Goal: Task Accomplishment & Management: Use online tool/utility

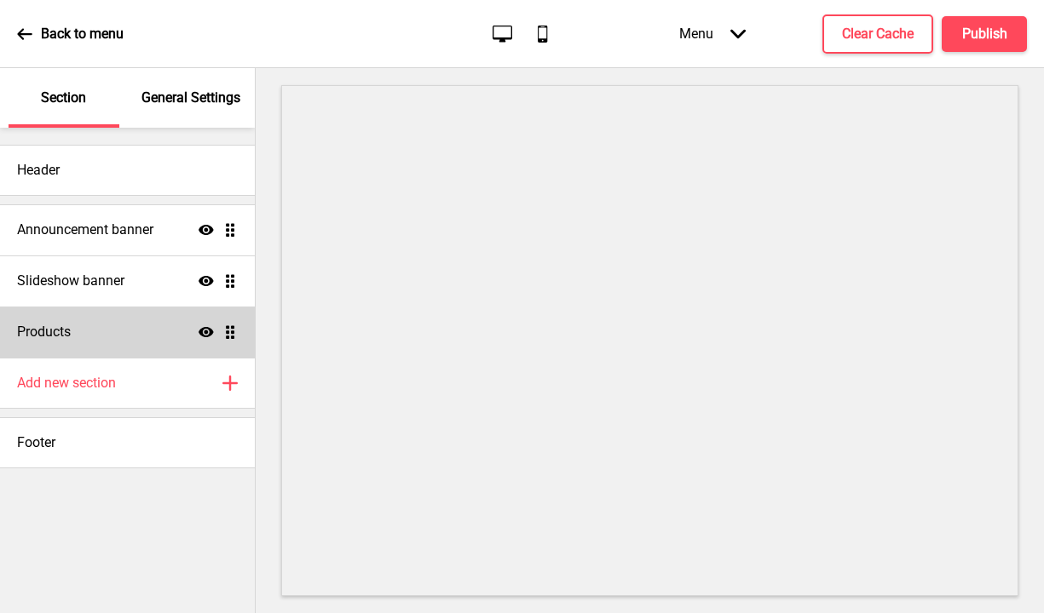
click at [155, 331] on div "Products Show Drag" at bounding box center [127, 332] width 255 height 51
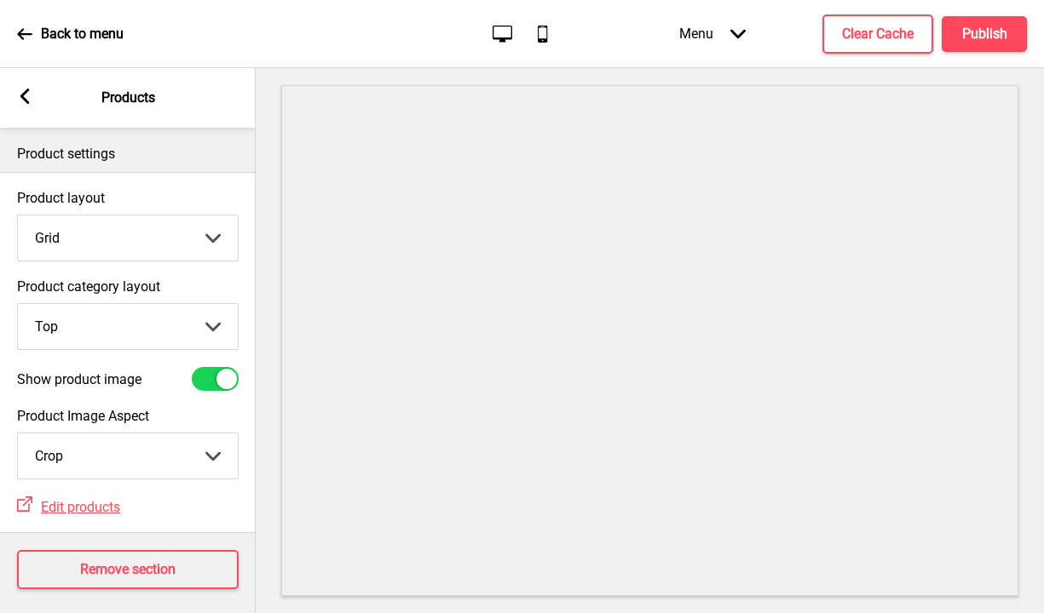
click at [21, 105] on div "Arrow left" at bounding box center [24, 98] width 15 height 19
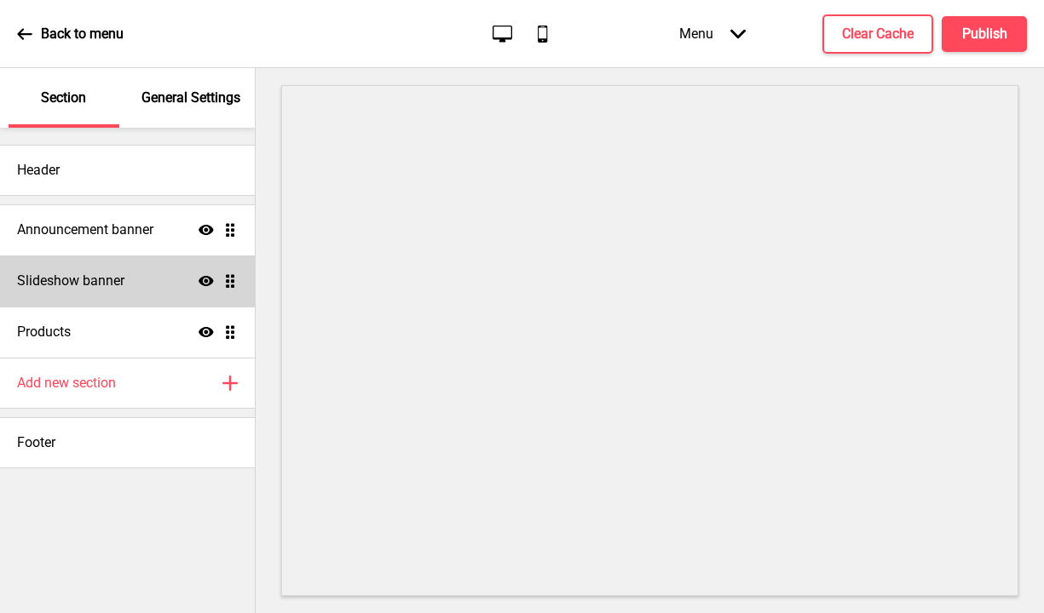
click at [101, 291] on div "Slideshow banner Show Drag" at bounding box center [127, 281] width 255 height 51
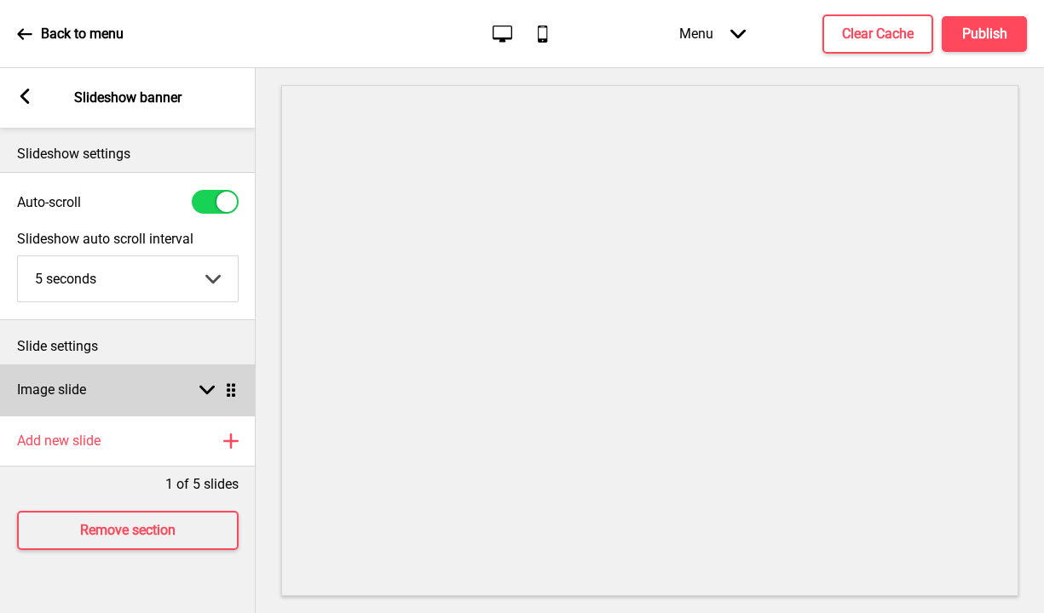
click at [126, 387] on div "Image slide Arrow down Drag" at bounding box center [128, 390] width 256 height 51
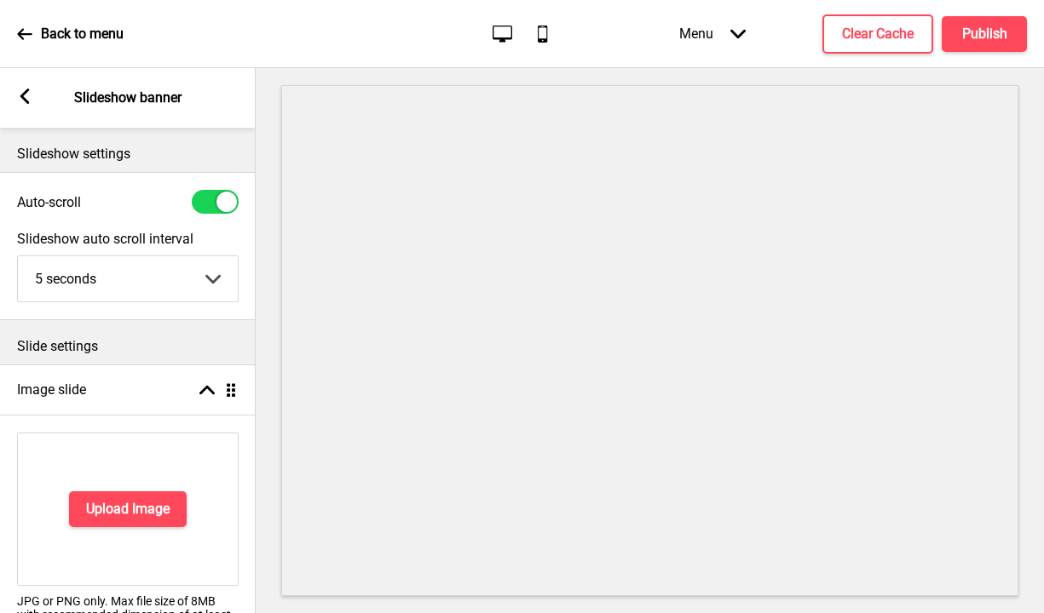
click at [20, 95] on icon at bounding box center [24, 96] width 9 height 15
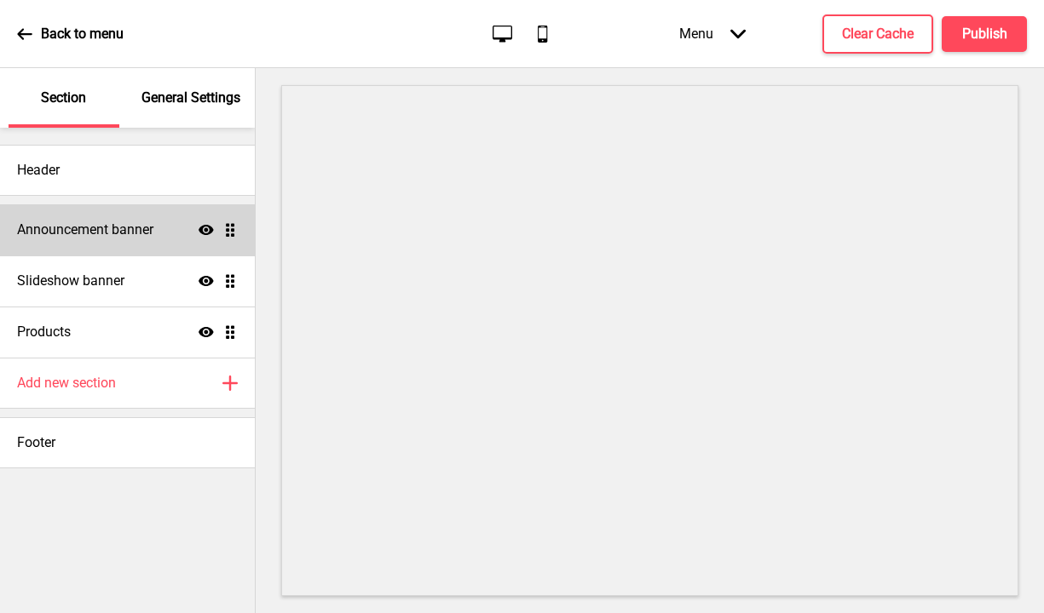
click at [153, 229] on h4 "Announcement banner" at bounding box center [85, 230] width 136 height 19
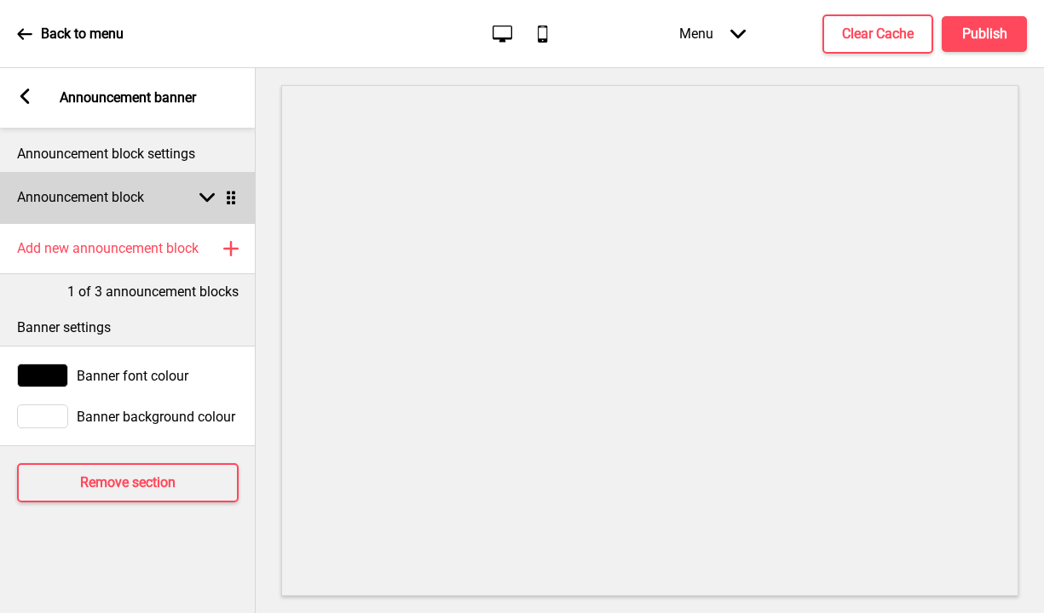
click at [100, 196] on h4 "Announcement block" at bounding box center [80, 197] width 127 height 19
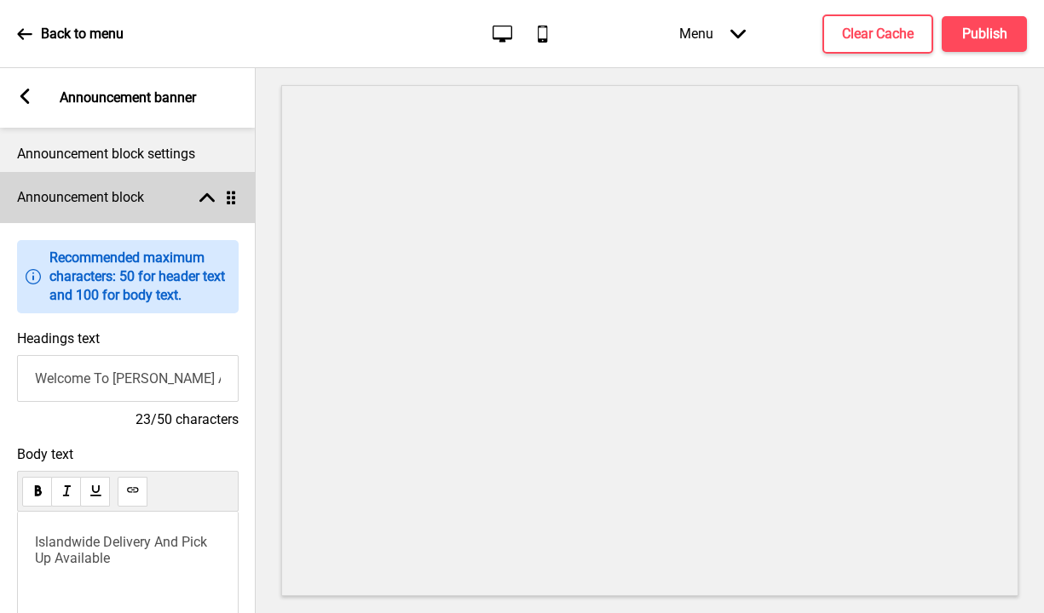
click at [100, 197] on h4 "Announcement block" at bounding box center [80, 197] width 127 height 19
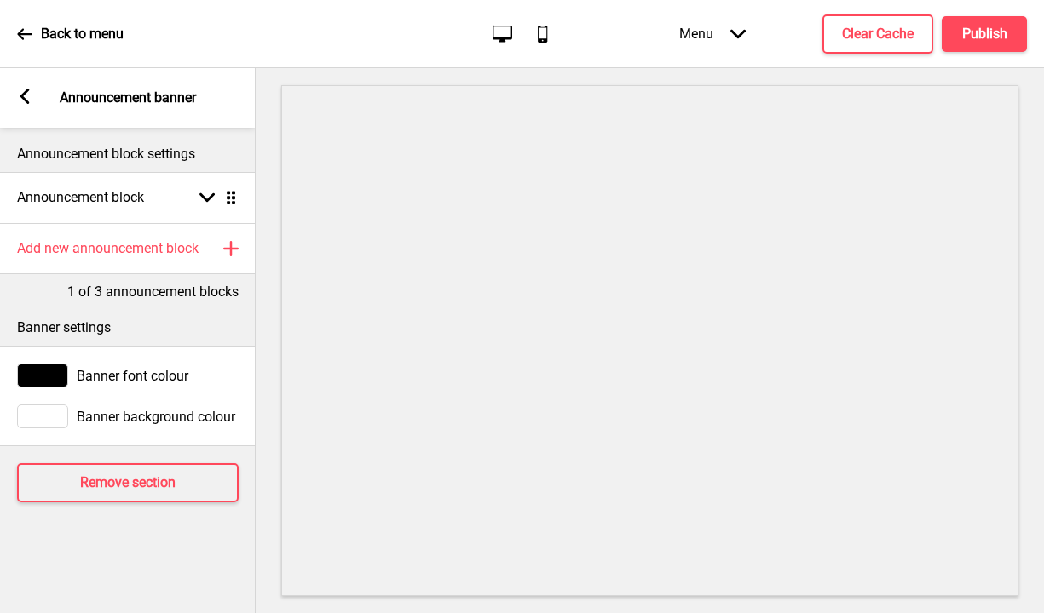
click at [21, 96] on icon at bounding box center [24, 96] width 9 height 15
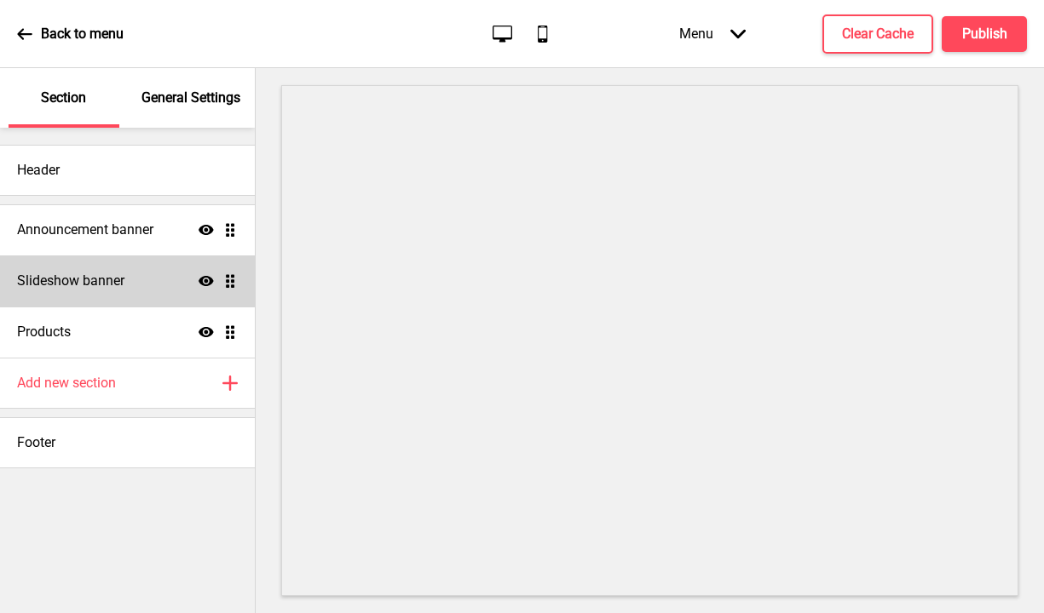
click at [156, 270] on div "Slideshow banner Show Drag" at bounding box center [127, 281] width 255 height 51
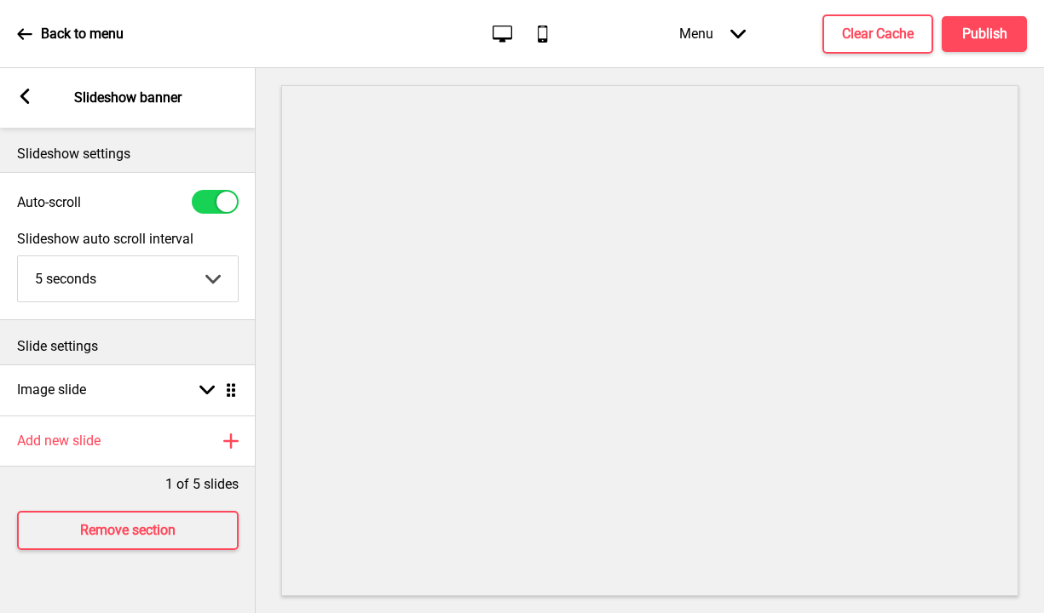
click at [24, 101] on rect at bounding box center [24, 96] width 15 height 15
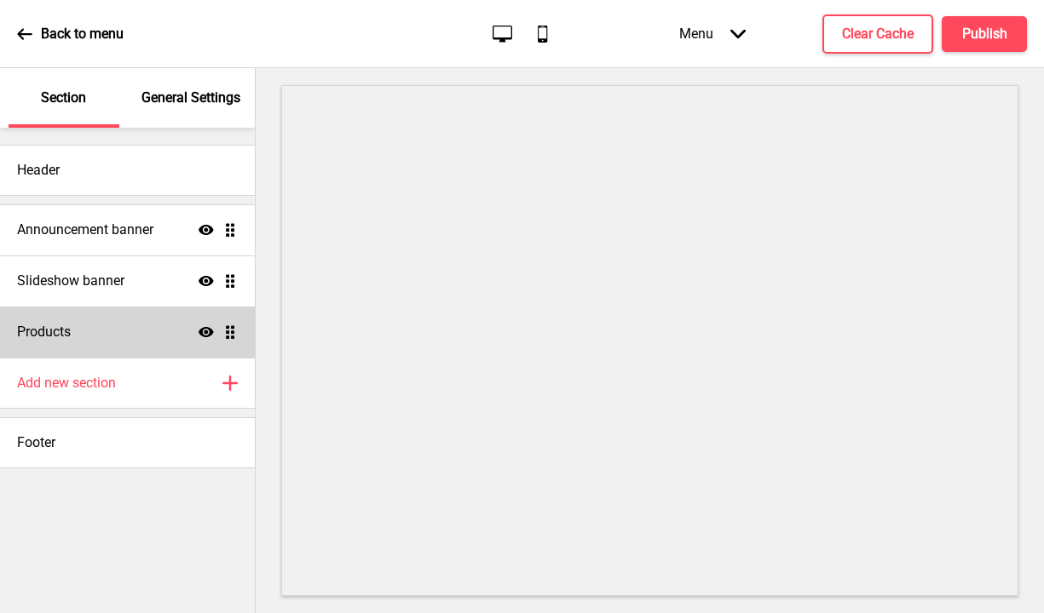
click at [147, 325] on div "Products Show Drag" at bounding box center [127, 332] width 255 height 51
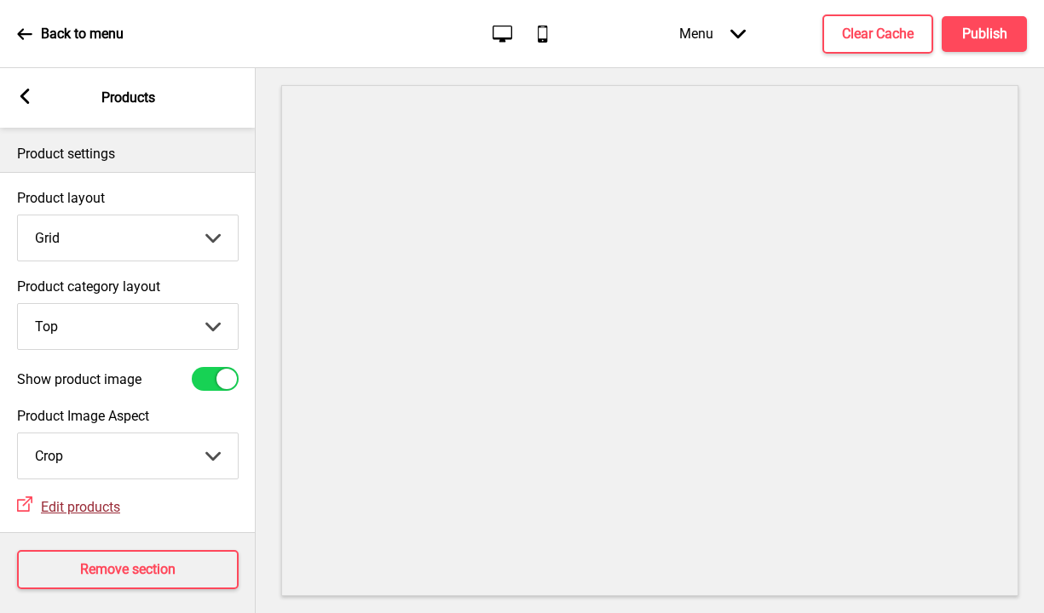
click at [92, 504] on span "Edit products" at bounding box center [80, 507] width 79 height 16
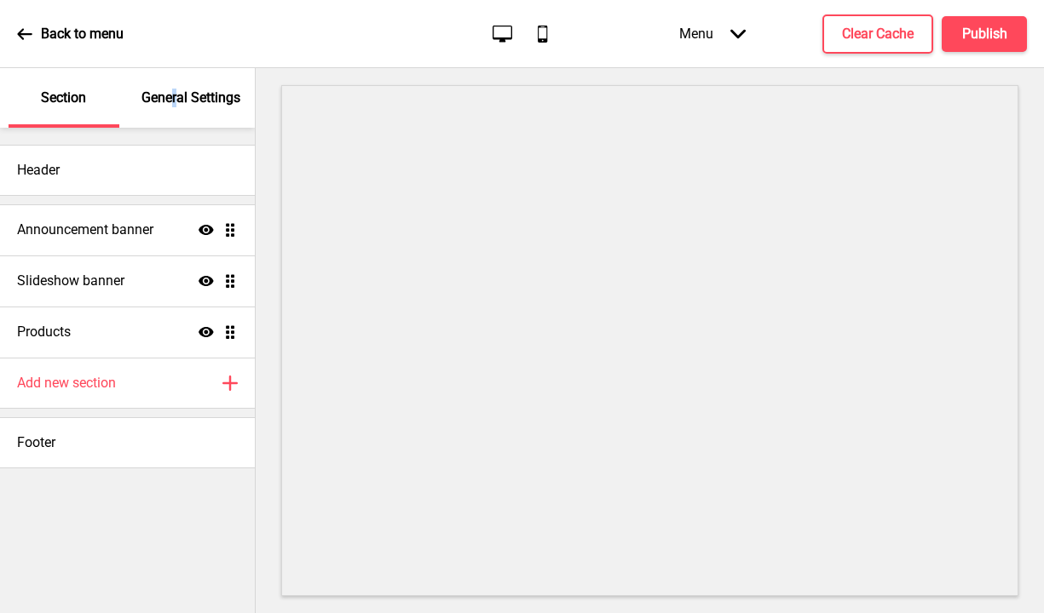
click at [175, 105] on p "General Settings" at bounding box center [190, 98] width 99 height 19
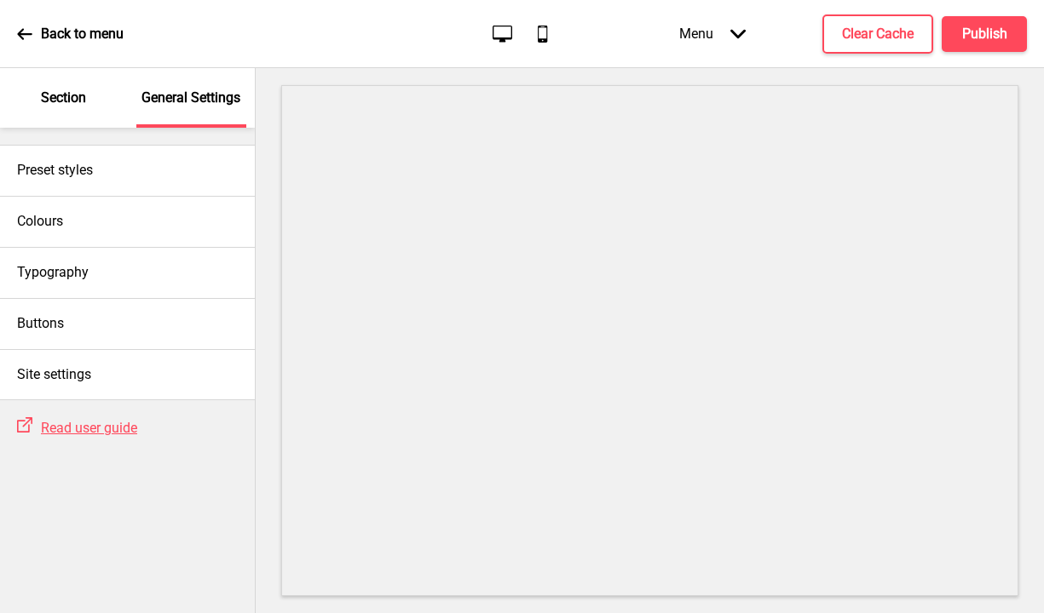
click at [65, 106] on p "Section" at bounding box center [63, 98] width 45 height 19
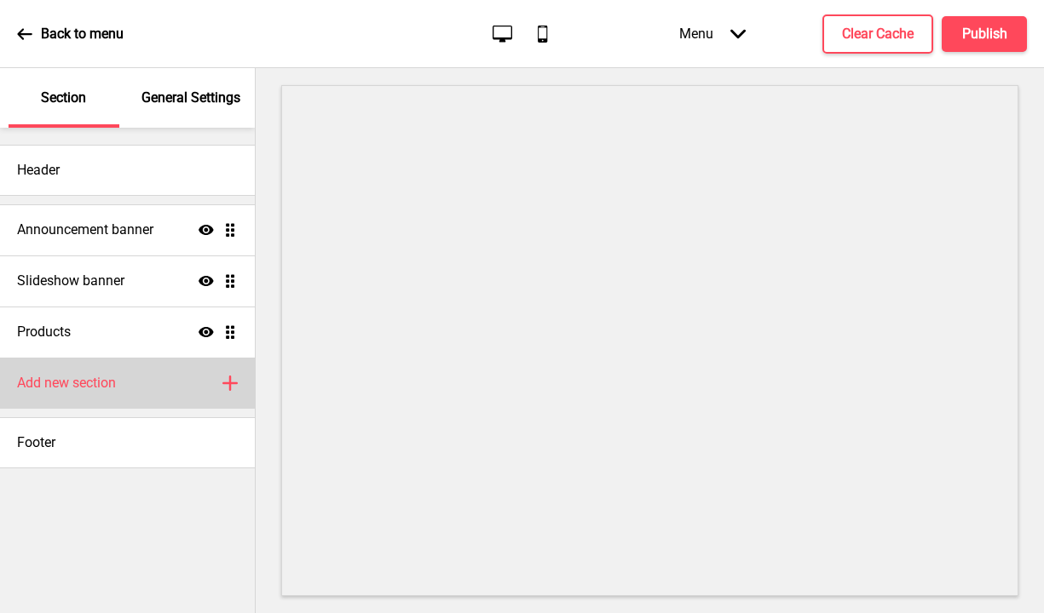
click at [221, 377] on div "Add new section Plus" at bounding box center [127, 383] width 255 height 51
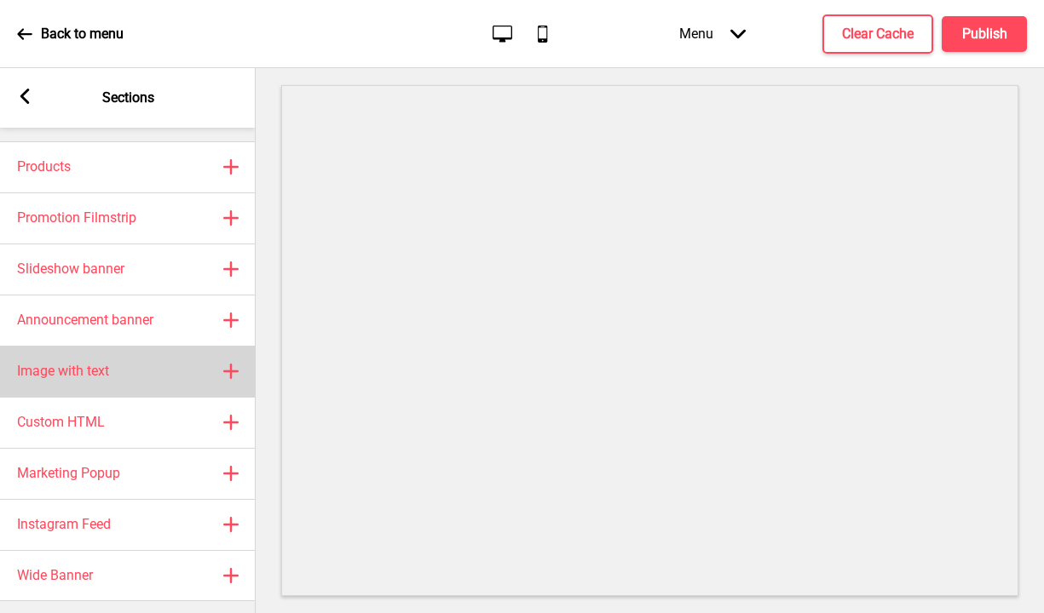
scroll to position [36, 0]
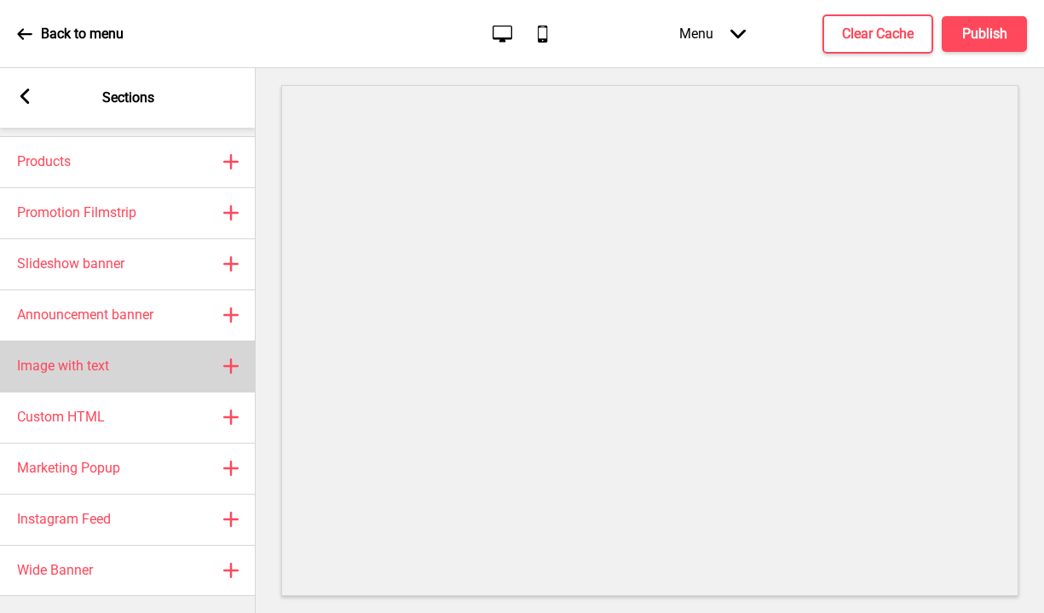
click at [92, 367] on h4 "Image with text" at bounding box center [63, 366] width 92 height 19
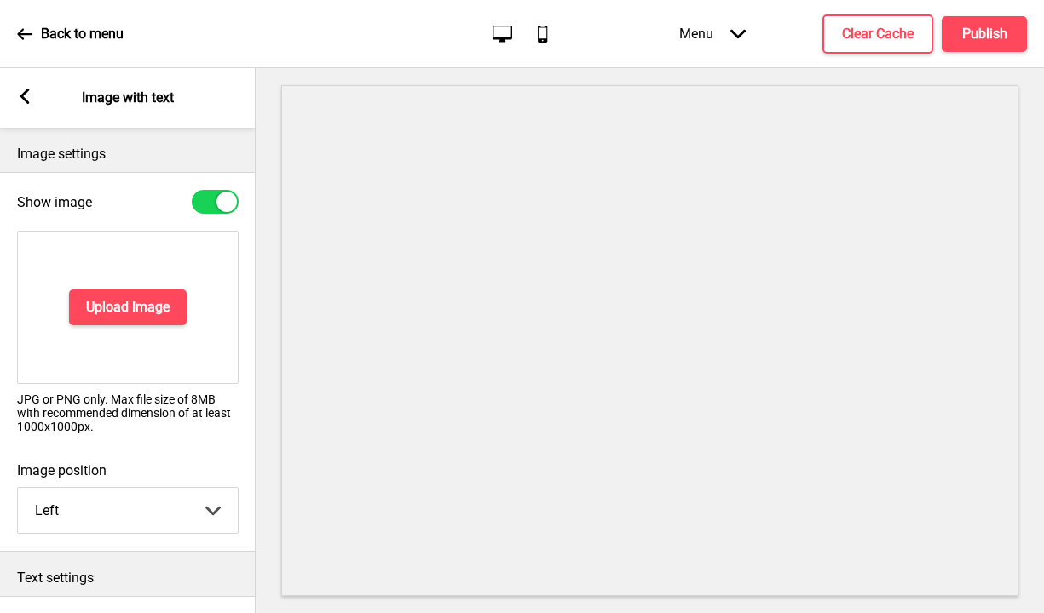
click at [216, 203] on div at bounding box center [226, 202] width 20 height 20
checkbox input "false"
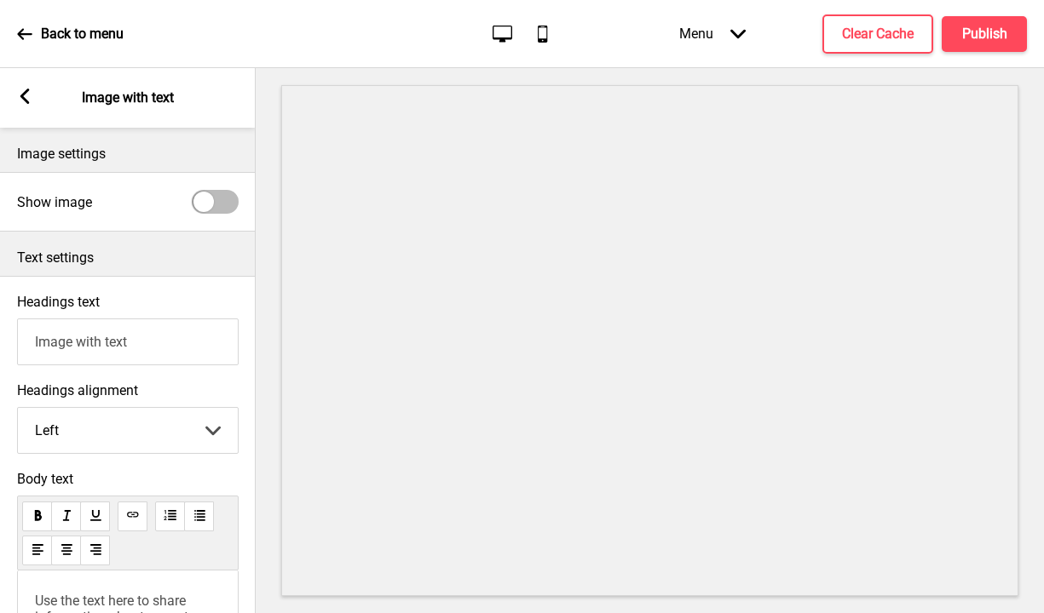
click at [26, 101] on icon at bounding box center [24, 96] width 9 height 15
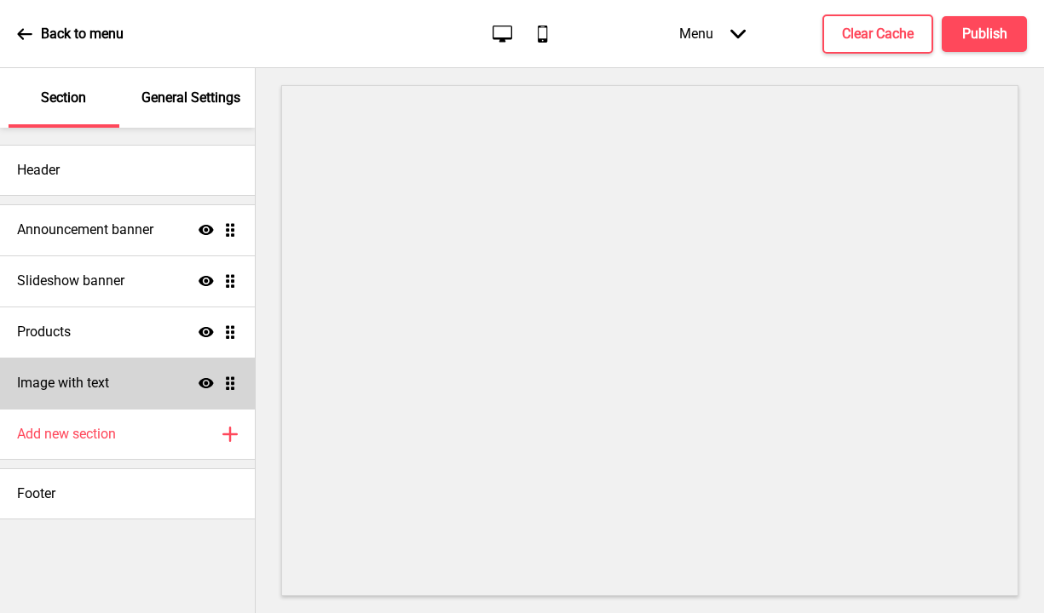
click at [167, 383] on div "Image with text Show Drag" at bounding box center [127, 383] width 255 height 51
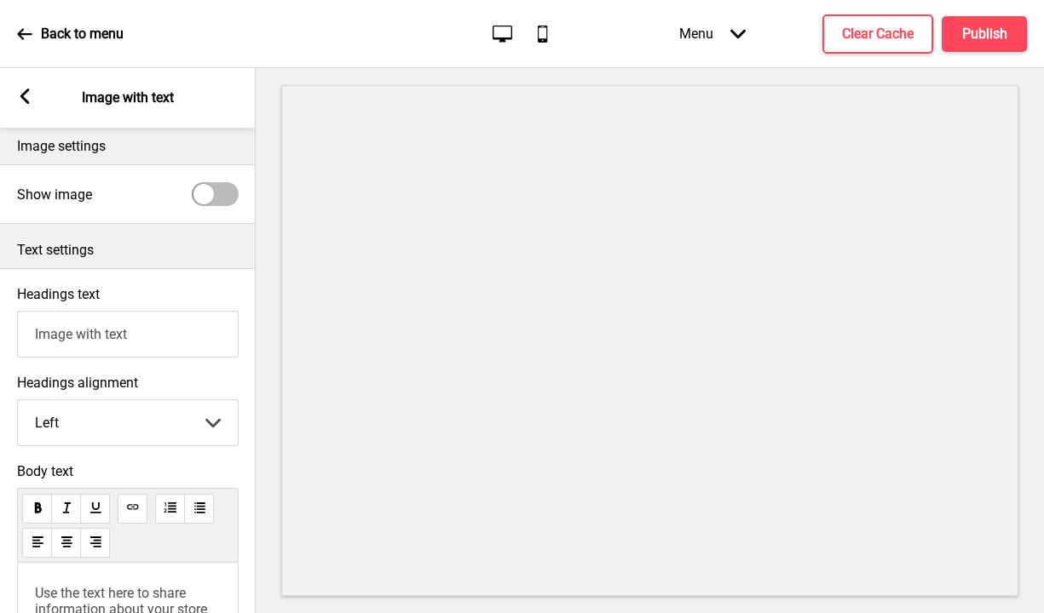
scroll to position [0, 0]
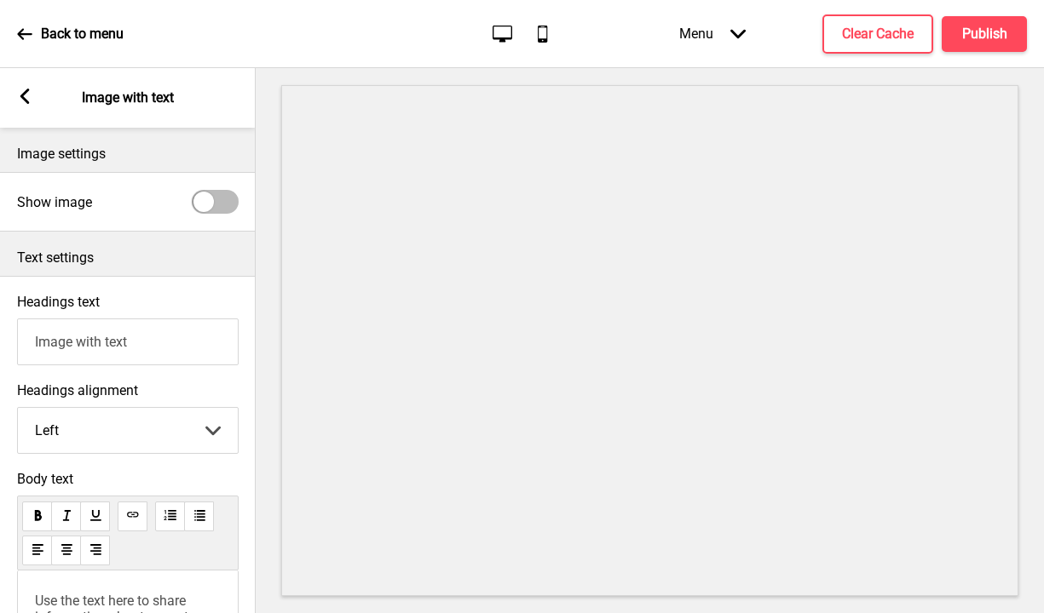
click at [156, 347] on input "Image with text" at bounding box center [128, 342] width 222 height 47
click at [223, 208] on div at bounding box center [215, 202] width 47 height 24
checkbox input "true"
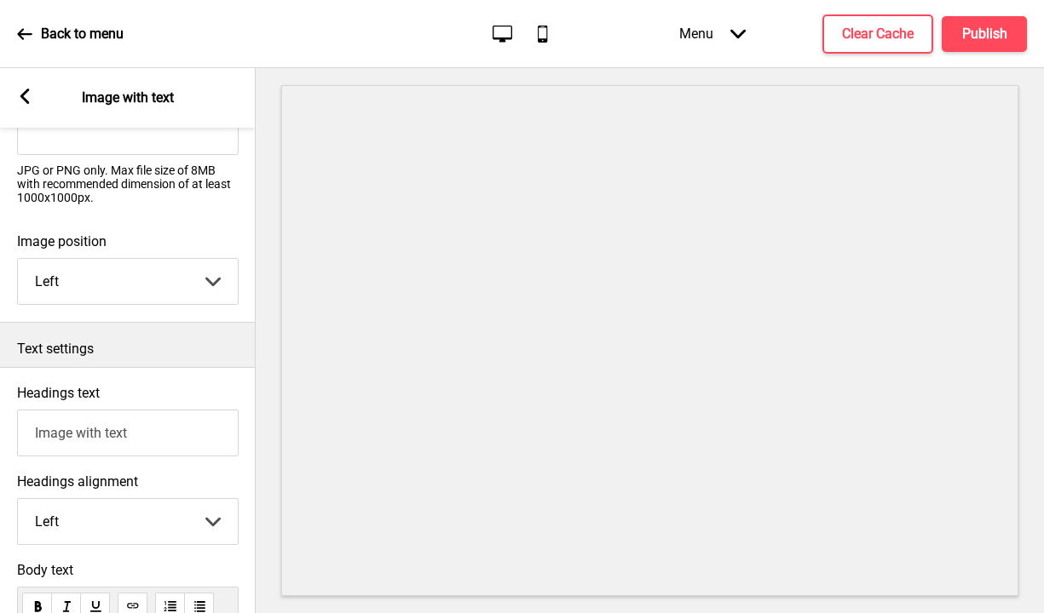
scroll to position [250, 0]
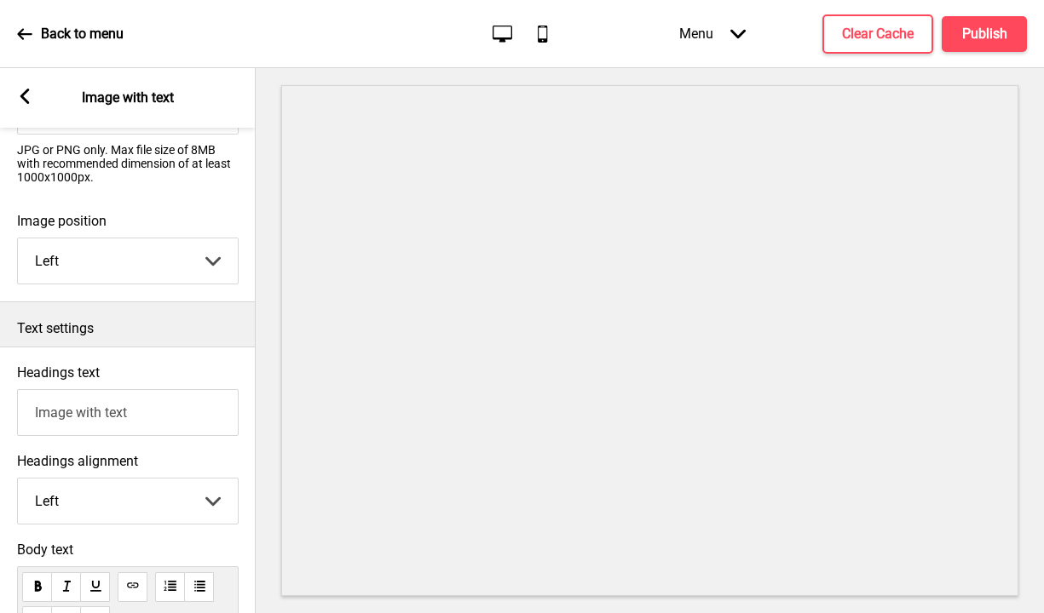
drag, startPoint x: 147, startPoint y: 419, endPoint x: -10, endPoint y: 394, distance: 158.8
click at [0, 394] on html "Back to menu Desktop Mobile Menu Arrow down Product Page Store Information Chec…" at bounding box center [522, 306] width 1044 height 613
paste input "C12 Customized Creation Vegan Cake (price available upon customisation request)"
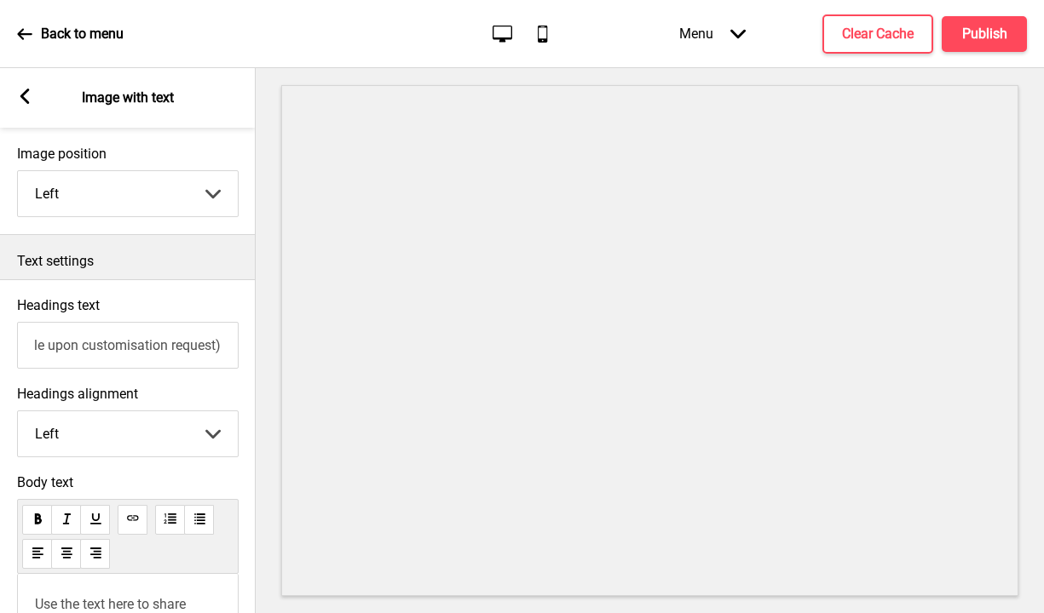
scroll to position [350, 0]
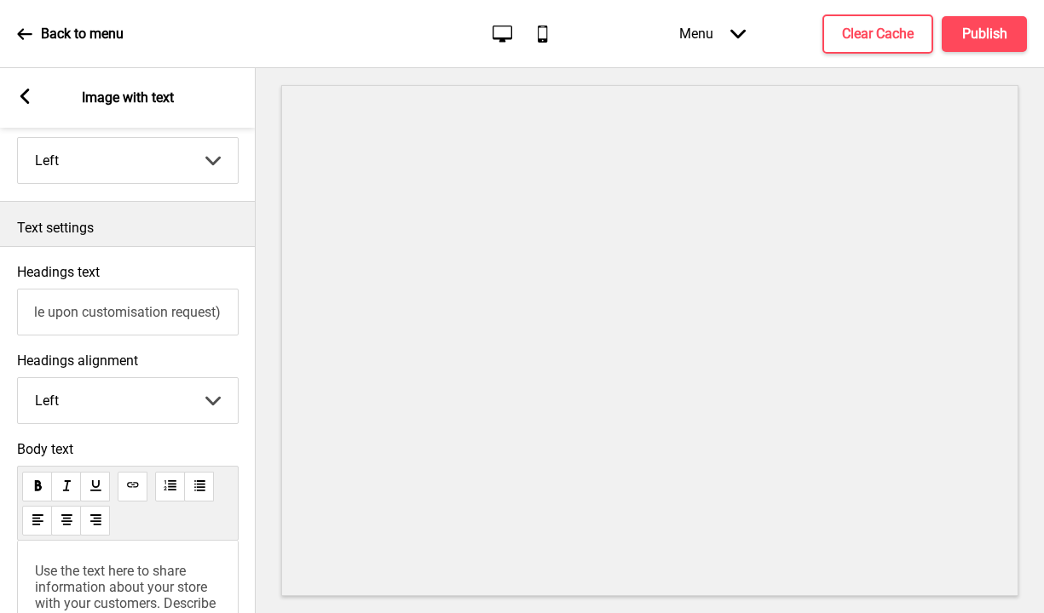
type input "C12 Customized Creation Vegan Cake (price available upon customisation request)"
click at [179, 396] on select "Left Center Right" at bounding box center [128, 400] width 220 height 45
click at [18, 378] on select "Left Center Right" at bounding box center [128, 400] width 220 height 45
click at [154, 417] on select "Left Center Right" at bounding box center [128, 400] width 220 height 45
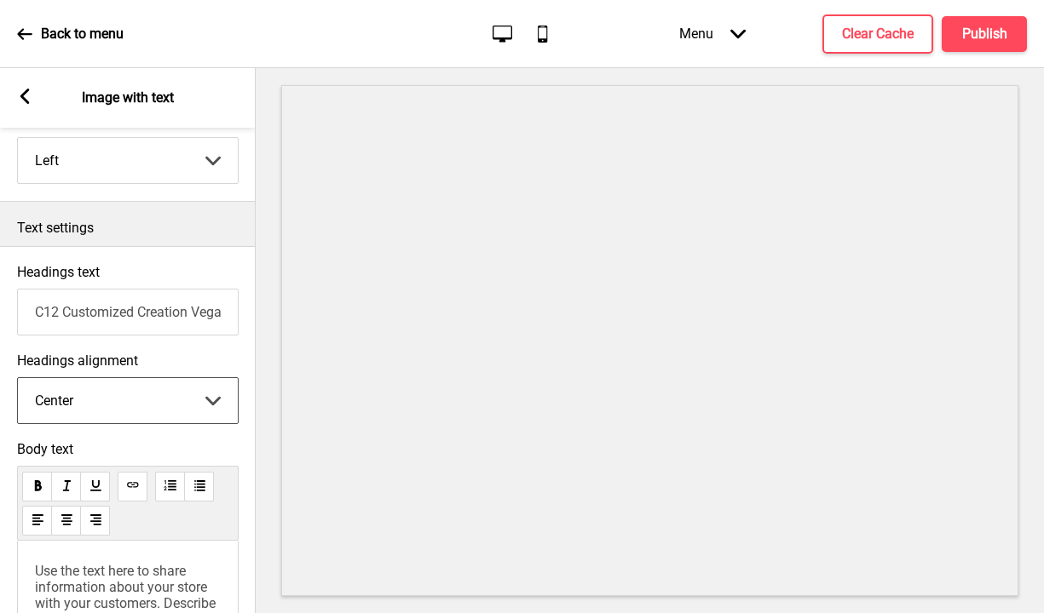
select select "left"
click at [18, 378] on select "Left Center Right" at bounding box center [128, 400] width 220 height 45
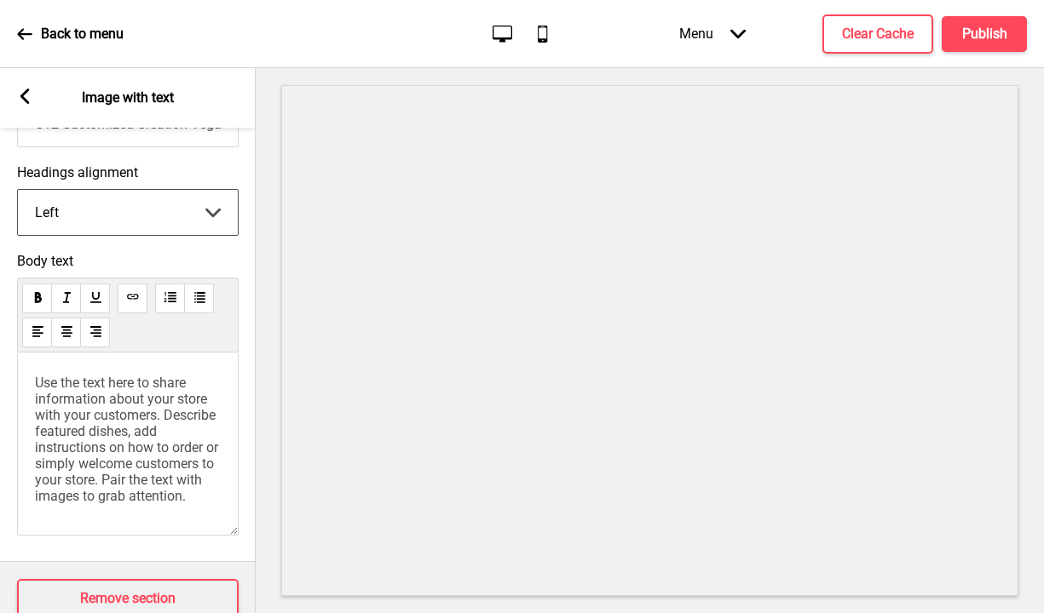
scroll to position [543, 0]
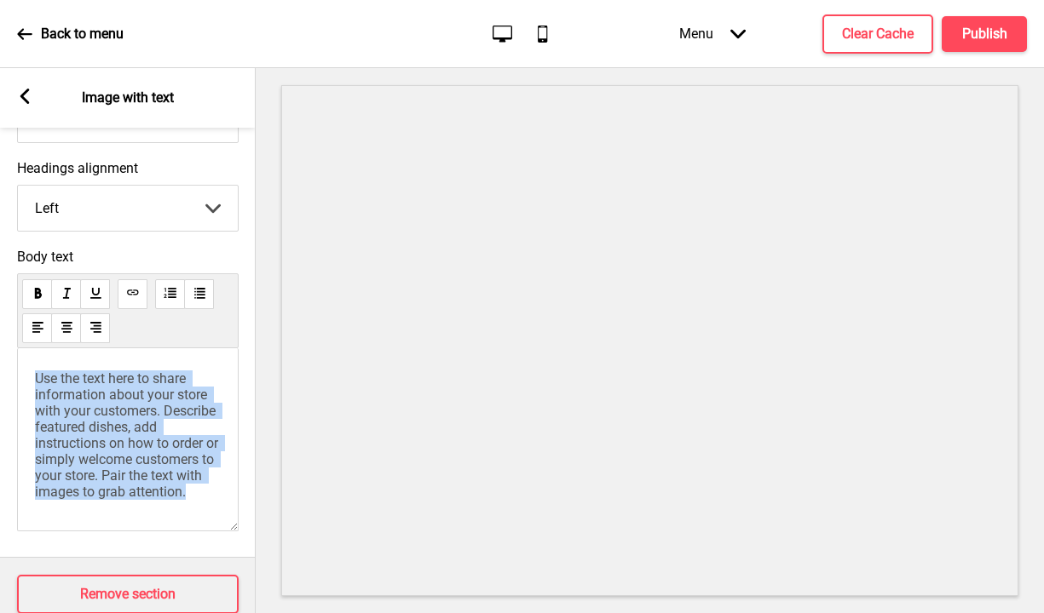
drag, startPoint x: 218, startPoint y: 495, endPoint x: 8, endPoint y: 367, distance: 246.2
click at [8, 367] on div "Body text Use the text here to share information about your store with your cus…" at bounding box center [128, 394] width 256 height 308
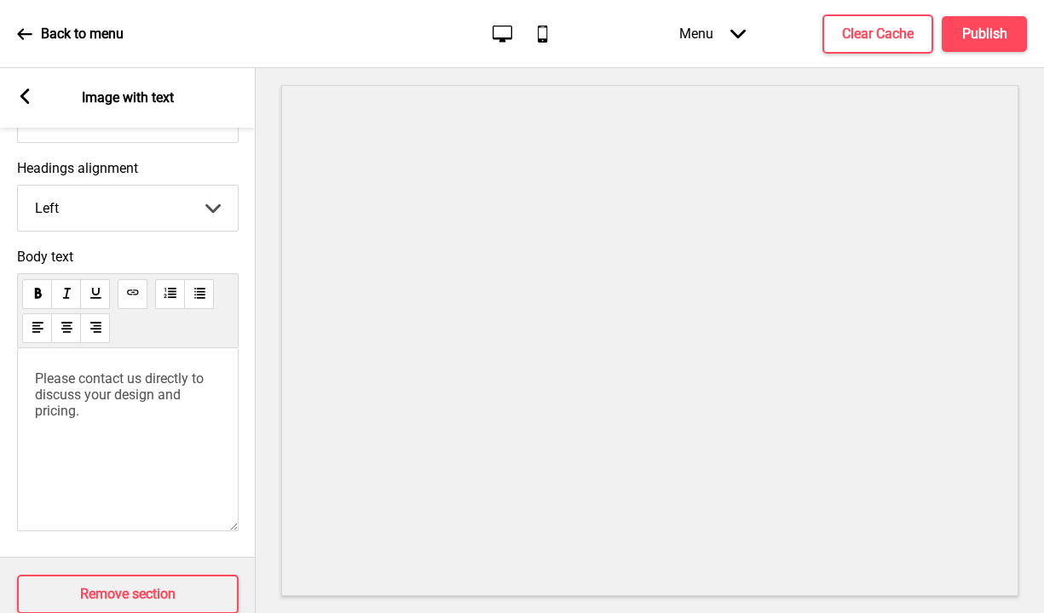
click at [36, 378] on span "Please contact us directly to discuss your design and pricing." at bounding box center [121, 395] width 172 height 49
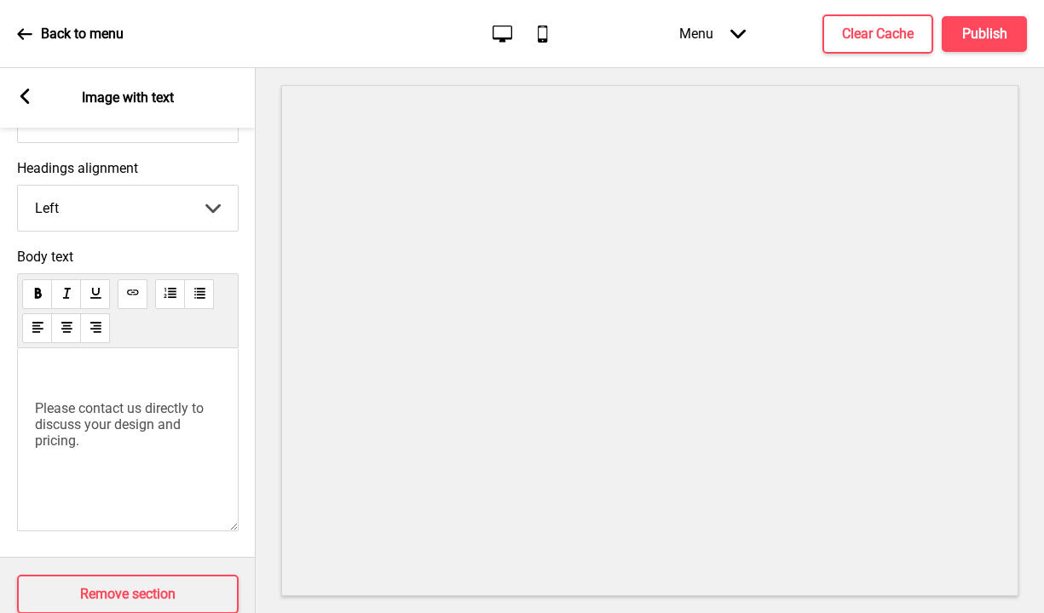
click at [53, 371] on p "﻿" at bounding box center [128, 379] width 186 height 16
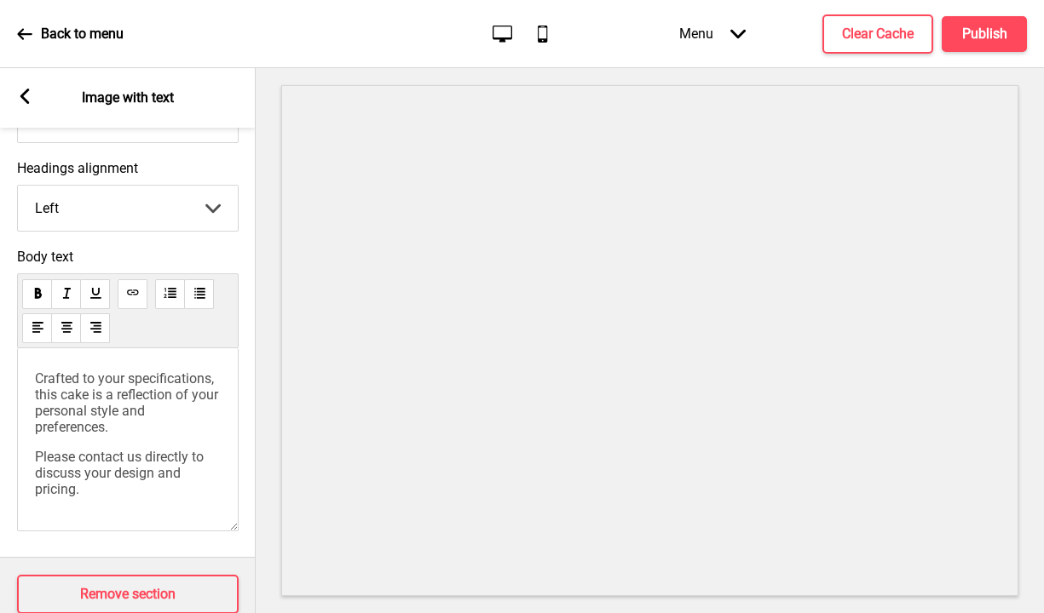
drag, startPoint x: 185, startPoint y: 425, endPoint x: -6, endPoint y: 373, distance: 197.8
click at [0, 373] on html "Back to menu Desktop Mobile Menu Arrow down Product Page Store Information Chec…" at bounding box center [522, 306] width 1044 height 613
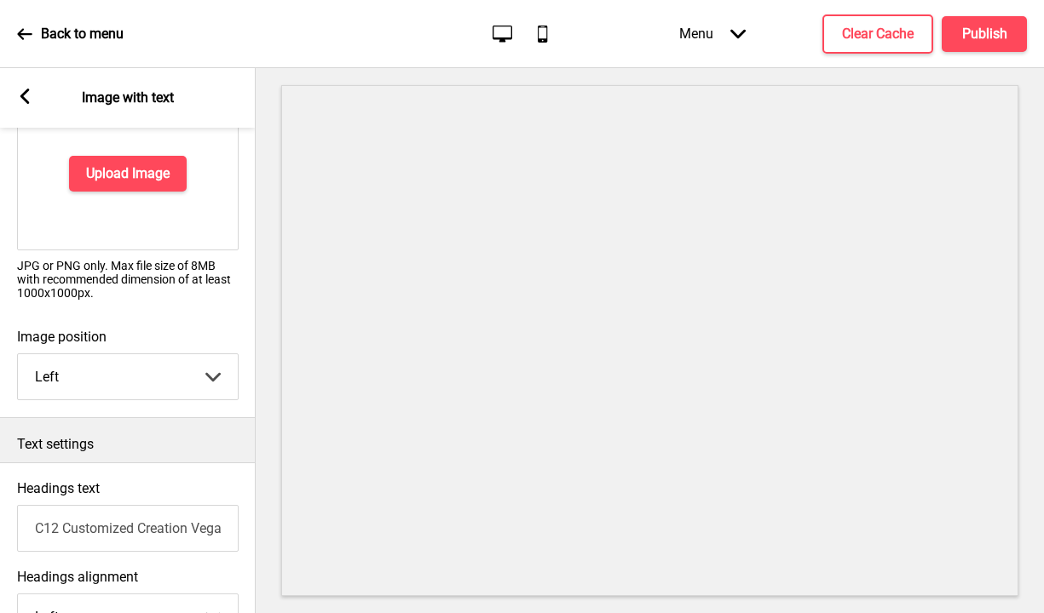
scroll to position [69, 0]
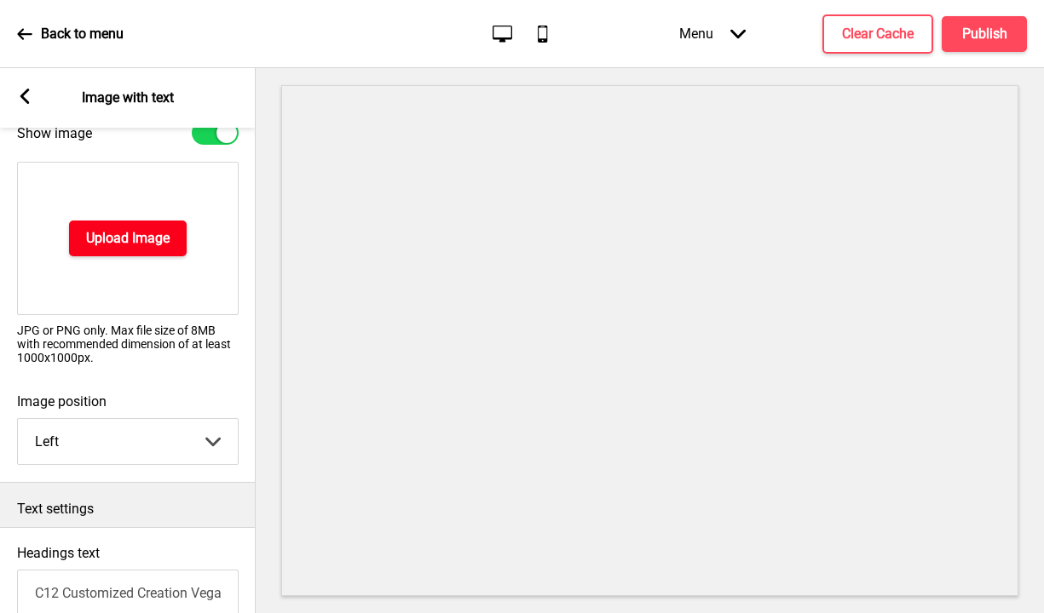
click at [153, 245] on h4 "Upload Image" at bounding box center [127, 238] width 83 height 19
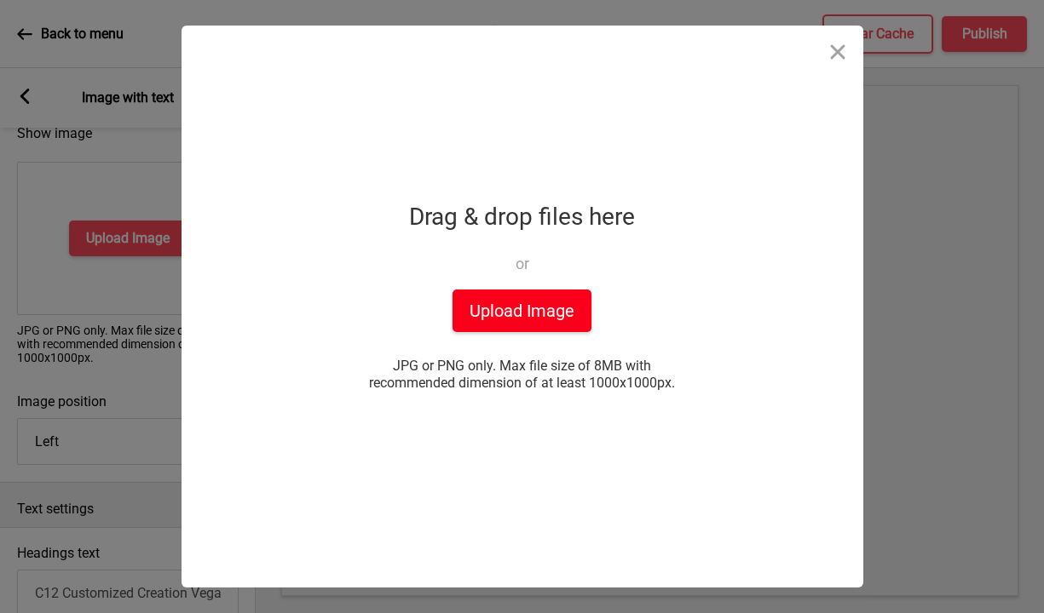
click at [503, 314] on button "Upload Image" at bounding box center [521, 311] width 139 height 43
click at [553, 313] on button "Upload Image" at bounding box center [521, 311] width 139 height 43
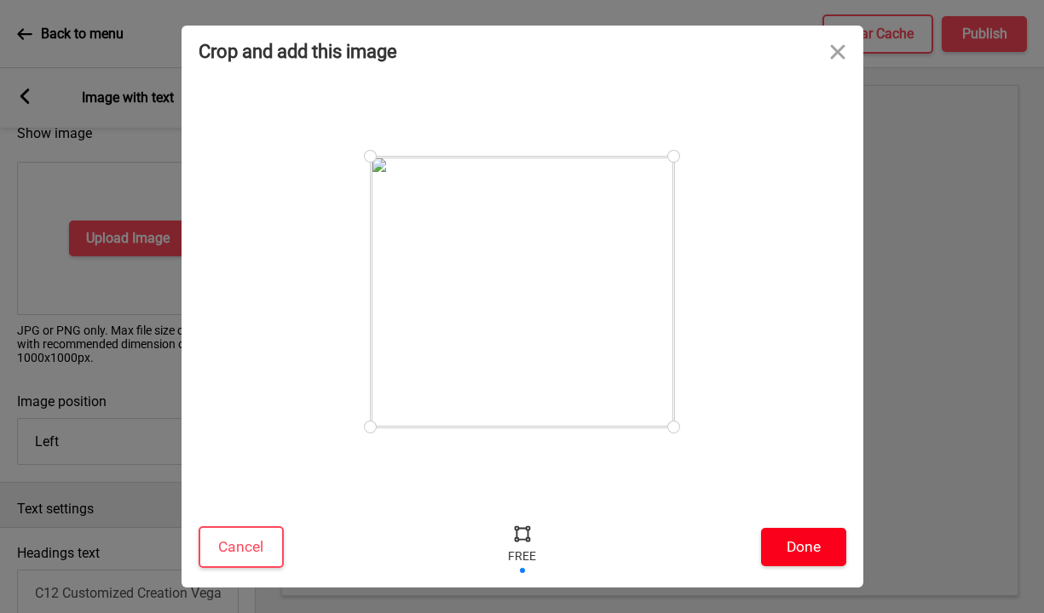
click at [800, 546] on button "Done" at bounding box center [803, 547] width 85 height 38
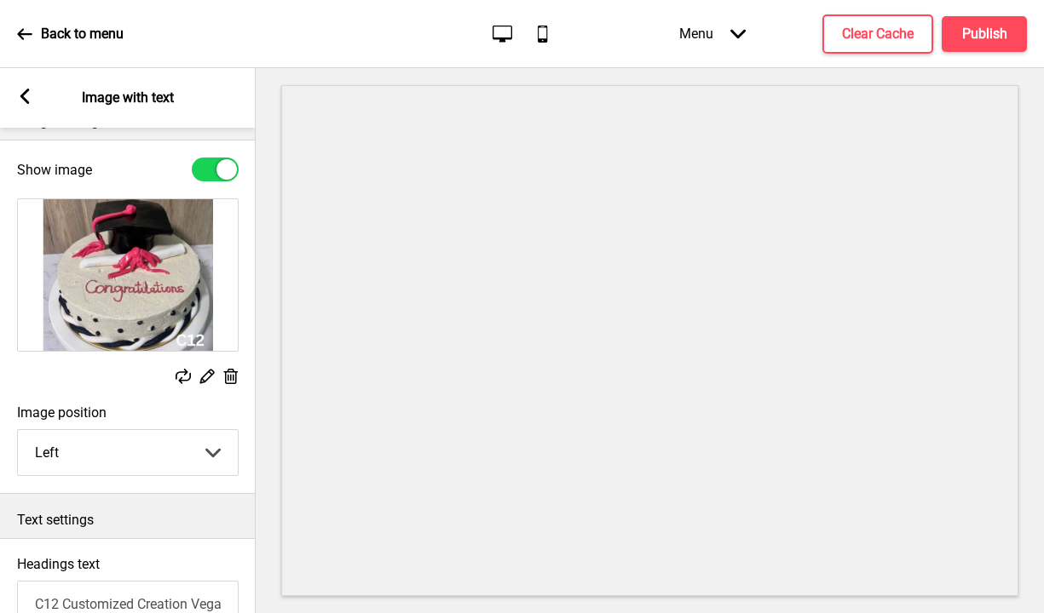
scroll to position [0, 0]
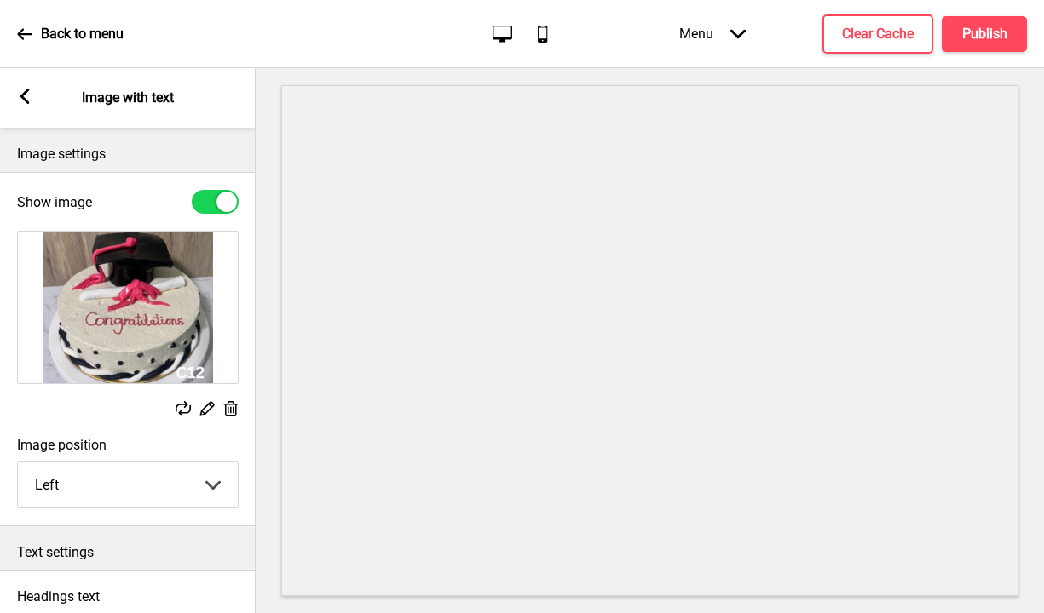
click at [171, 488] on select "Left Right" at bounding box center [128, 485] width 220 height 45
click at [18, 463] on select "Left Right" at bounding box center [128, 485] width 220 height 45
click at [172, 478] on select "Left Right" at bounding box center [128, 485] width 220 height 45
select select "left"
click at [18, 463] on select "Left Right" at bounding box center [128, 485] width 220 height 45
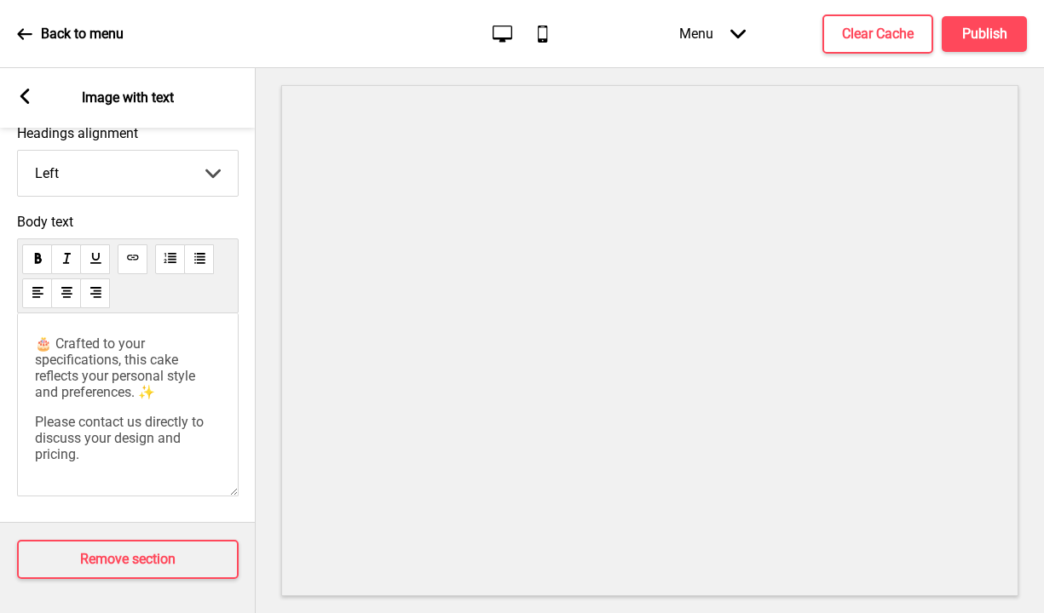
scroll to position [1, 0]
click at [26, 102] on icon at bounding box center [24, 96] width 9 height 15
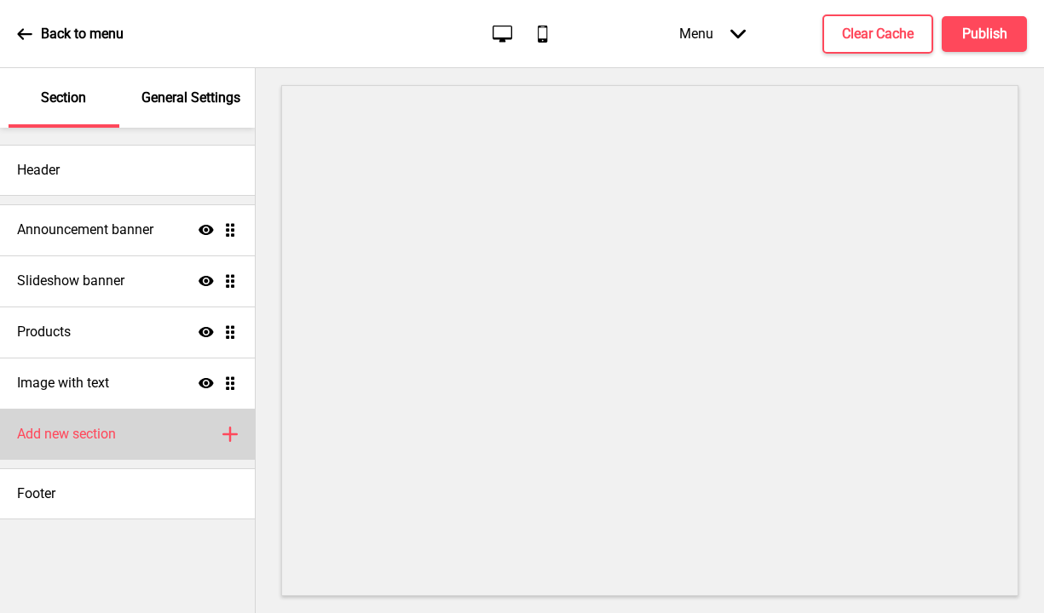
click at [215, 441] on div "Add new section Plus" at bounding box center [127, 434] width 255 height 51
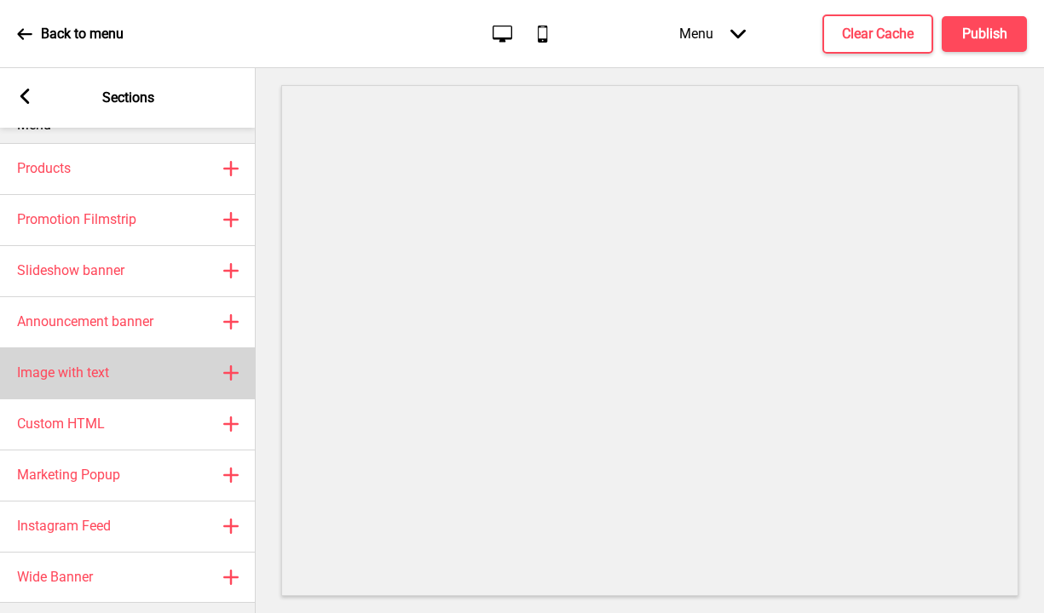
scroll to position [36, 0]
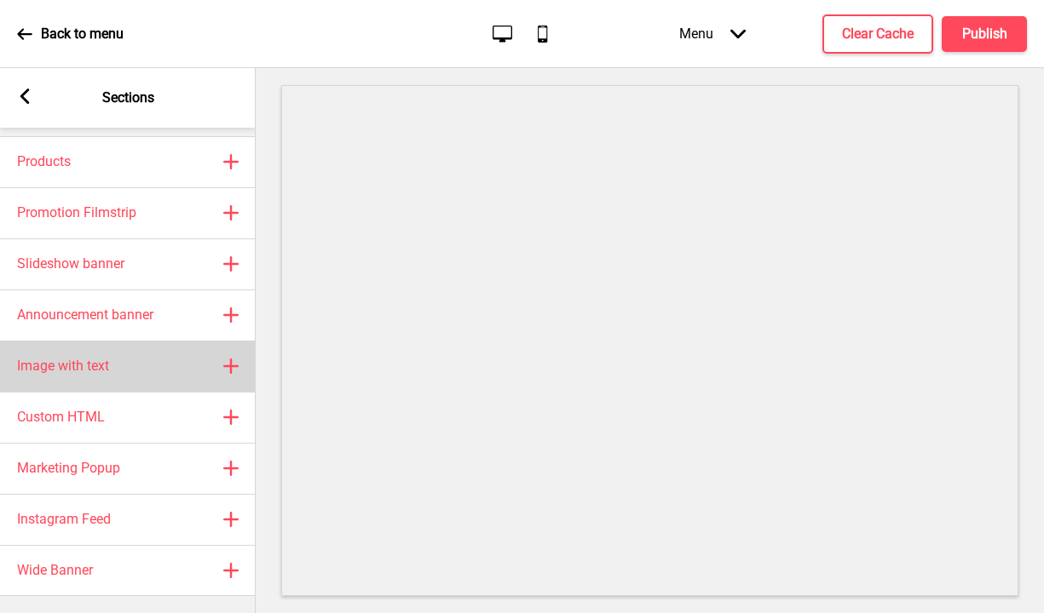
click at [180, 373] on div "Image with text Plus" at bounding box center [128, 366] width 256 height 51
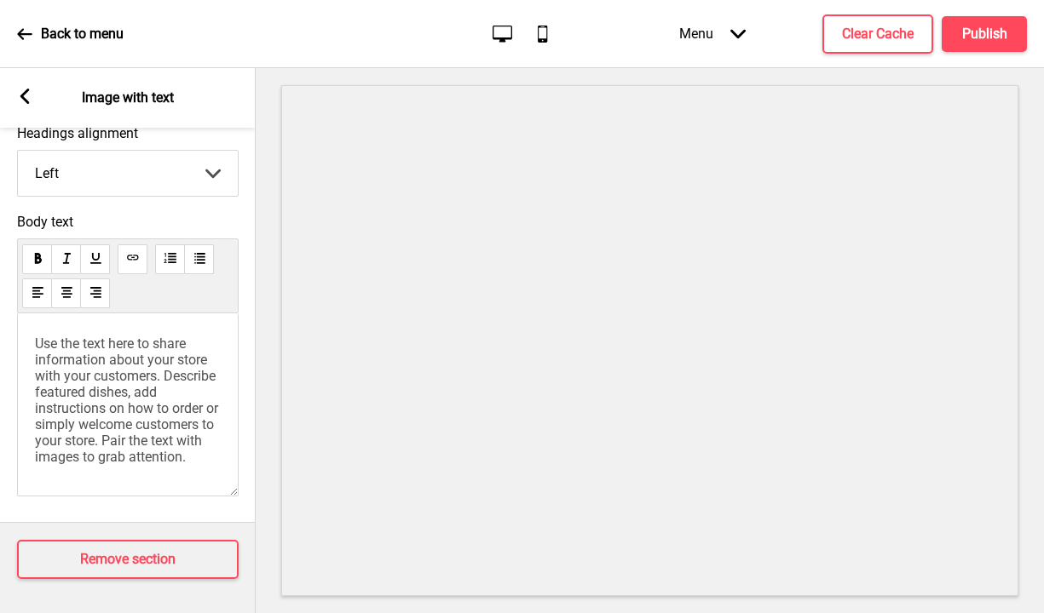
scroll to position [273, 0]
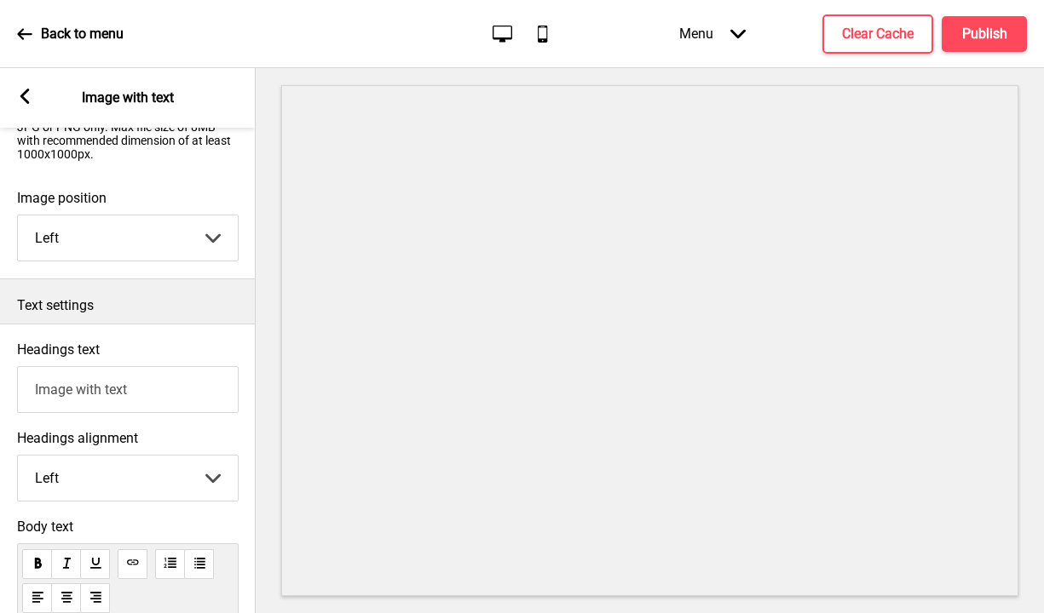
click at [26, 99] on icon at bounding box center [24, 96] width 9 height 15
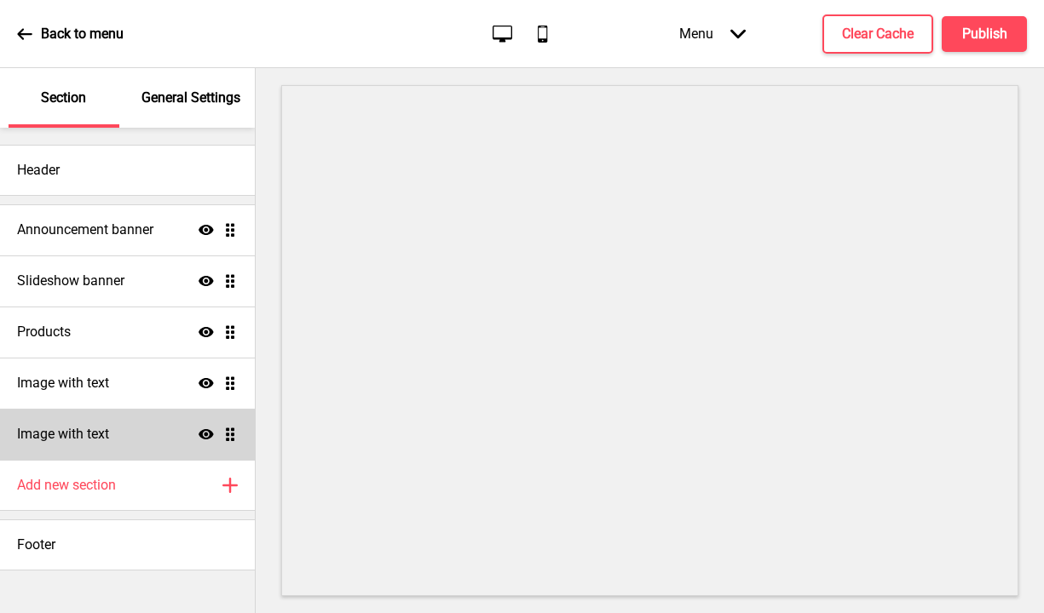
click at [176, 429] on div "Image with text Show Drag" at bounding box center [127, 434] width 255 height 51
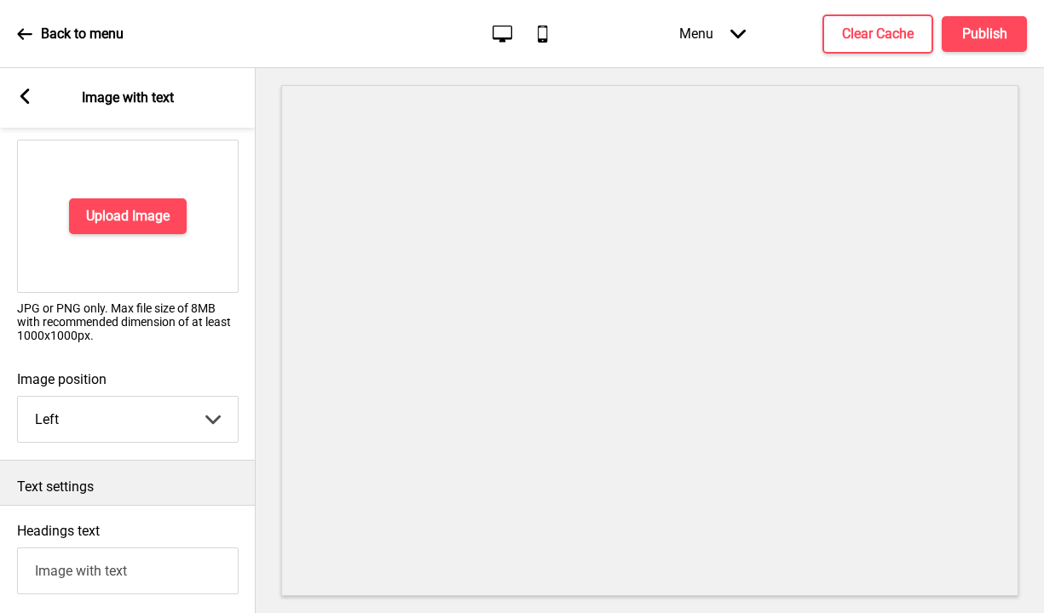
scroll to position [26, 0]
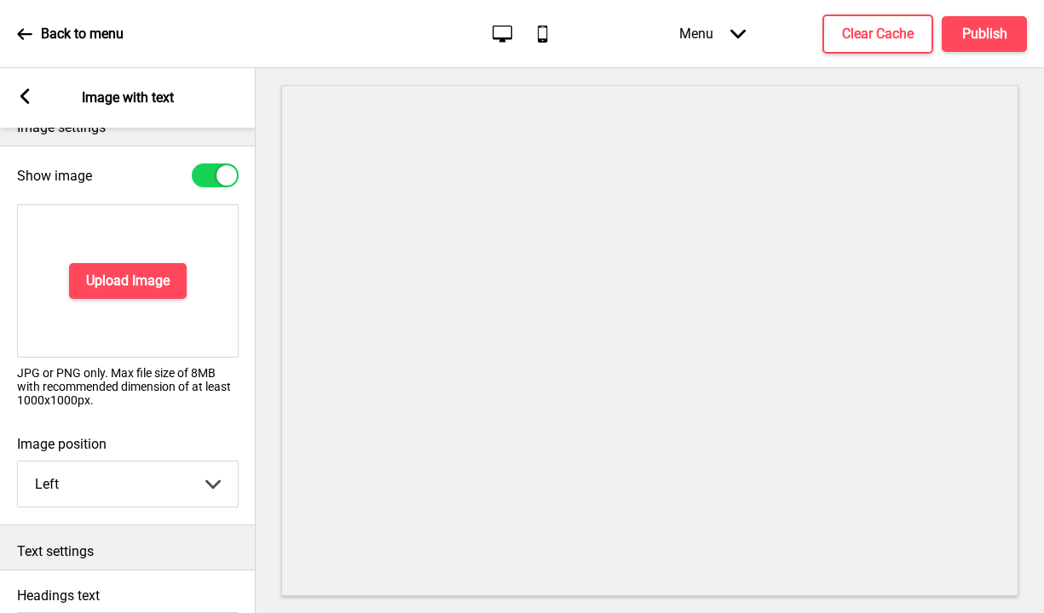
click at [32, 96] on rect at bounding box center [24, 96] width 15 height 15
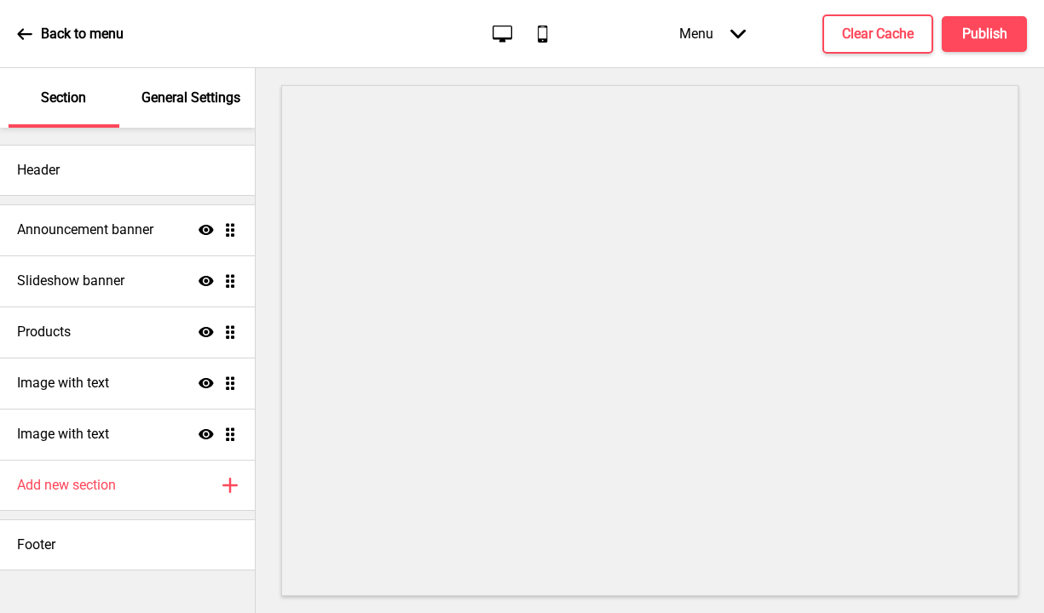
click at [227, 440] on ul "Announcement banner Show Drag Slideshow banner Show Drag Products Show Drag Ima…" at bounding box center [127, 332] width 255 height 256
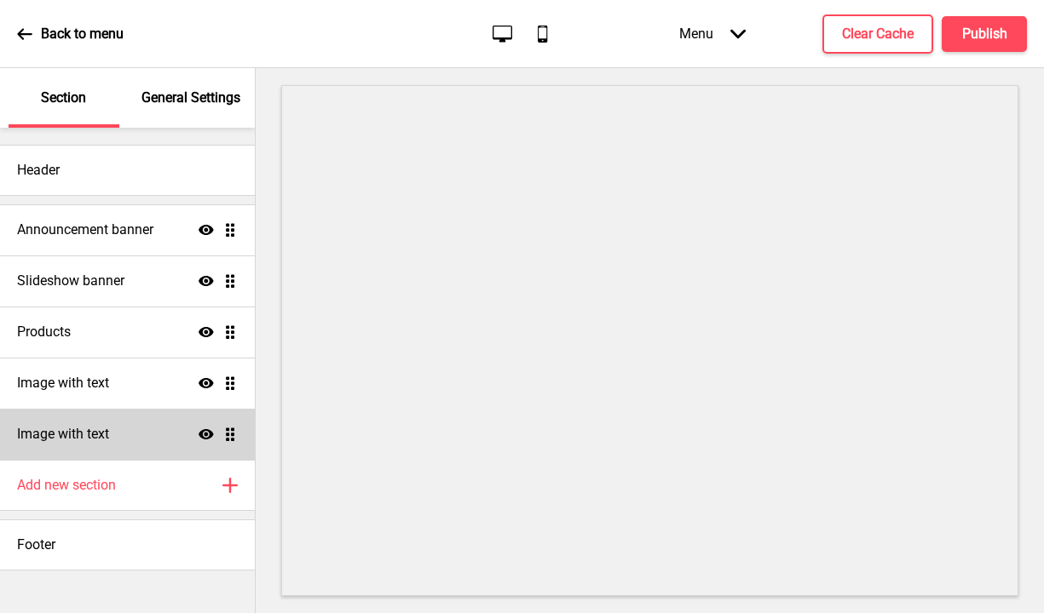
click at [208, 435] on icon "Show" at bounding box center [206, 434] width 15 height 15
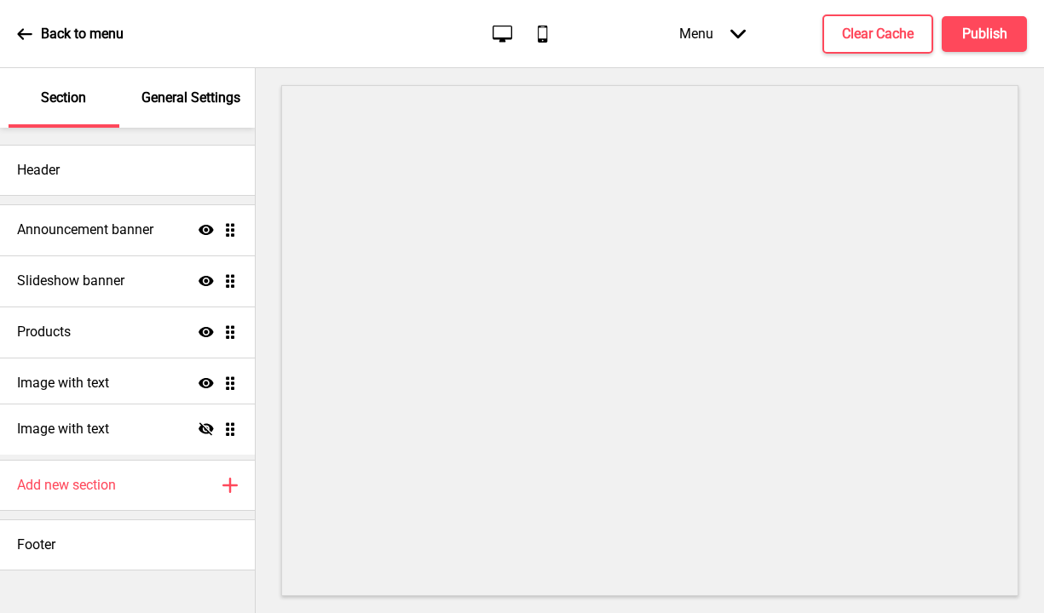
drag, startPoint x: 232, startPoint y: 435, endPoint x: 159, endPoint y: 429, distance: 72.7
click at [159, 429] on ul "Announcement banner Show Drag Slideshow banner Show Drag Products Show Drag Ima…" at bounding box center [127, 332] width 255 height 256
click at [228, 438] on ul "Announcement banner Show Drag Slideshow banner Show Drag Products Show Drag Ima…" at bounding box center [127, 332] width 255 height 256
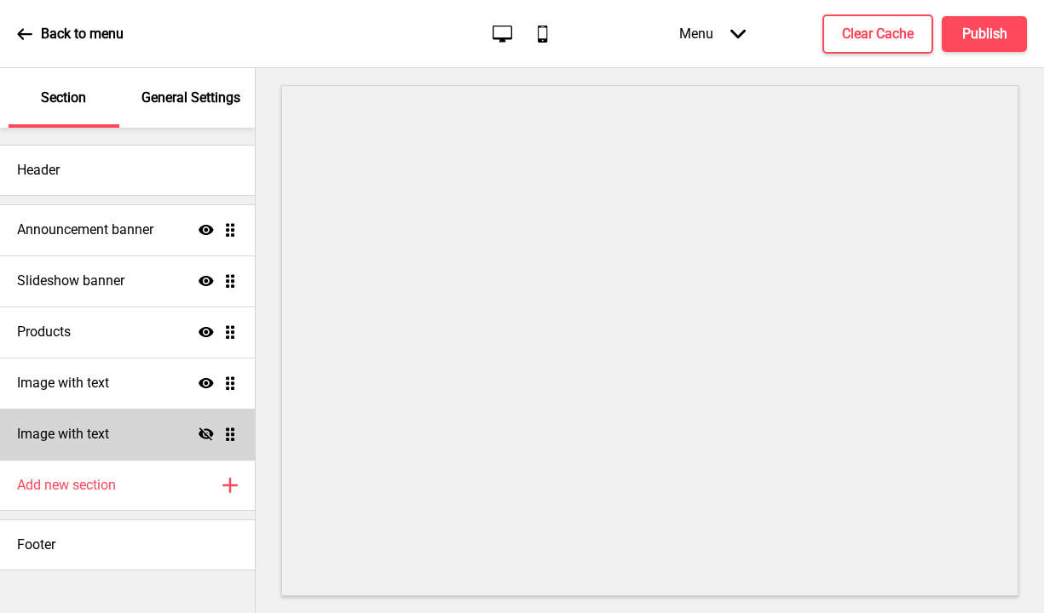
click at [195, 435] on div "Image with text Hide Drag" at bounding box center [127, 434] width 255 height 51
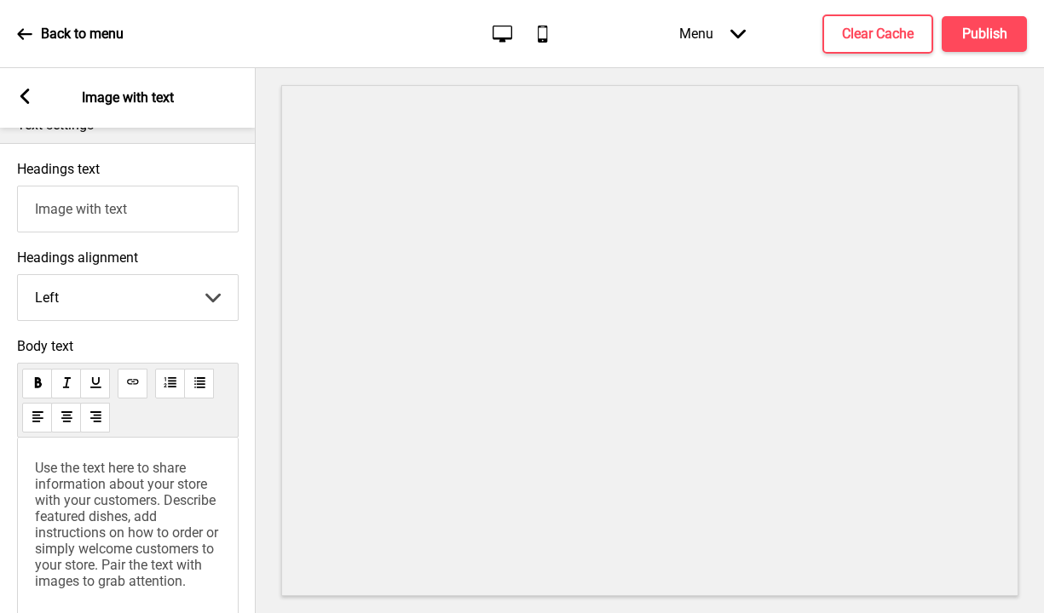
scroll to position [578, 0]
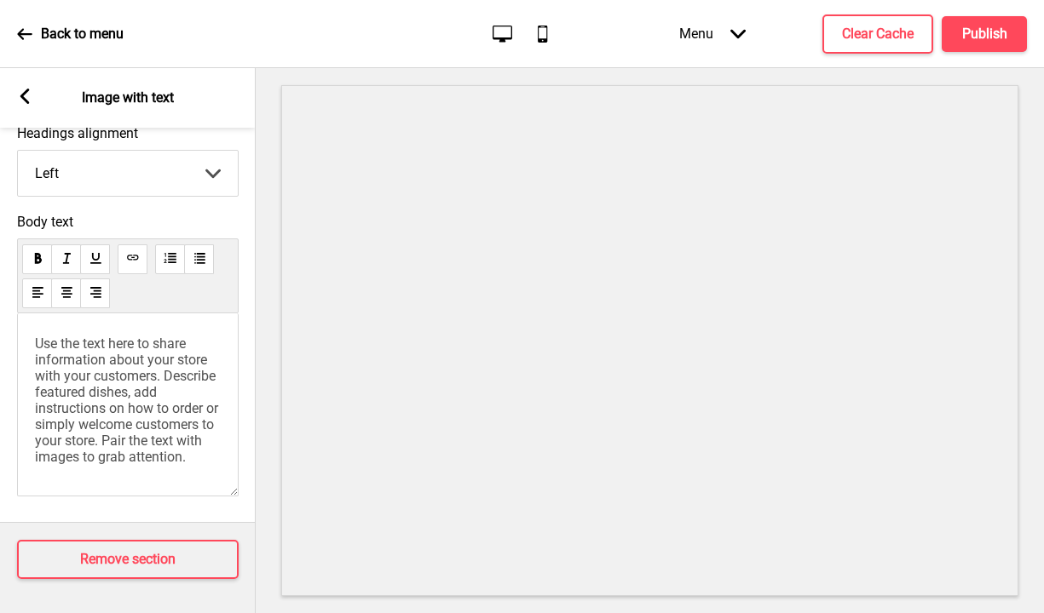
click at [21, 95] on icon at bounding box center [24, 96] width 9 height 15
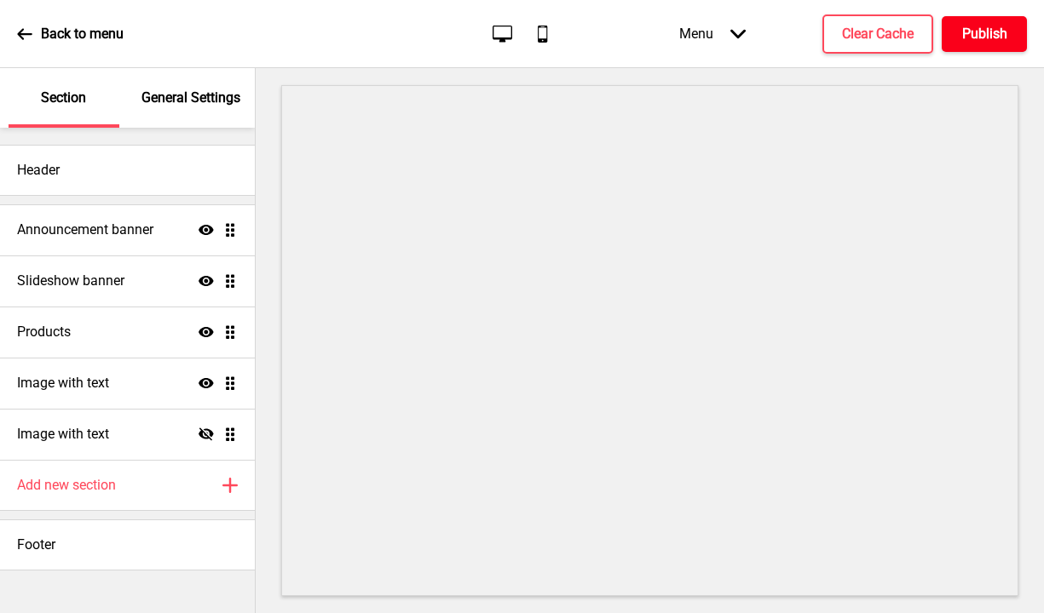
click at [957, 39] on button "Publish" at bounding box center [983, 34] width 85 height 36
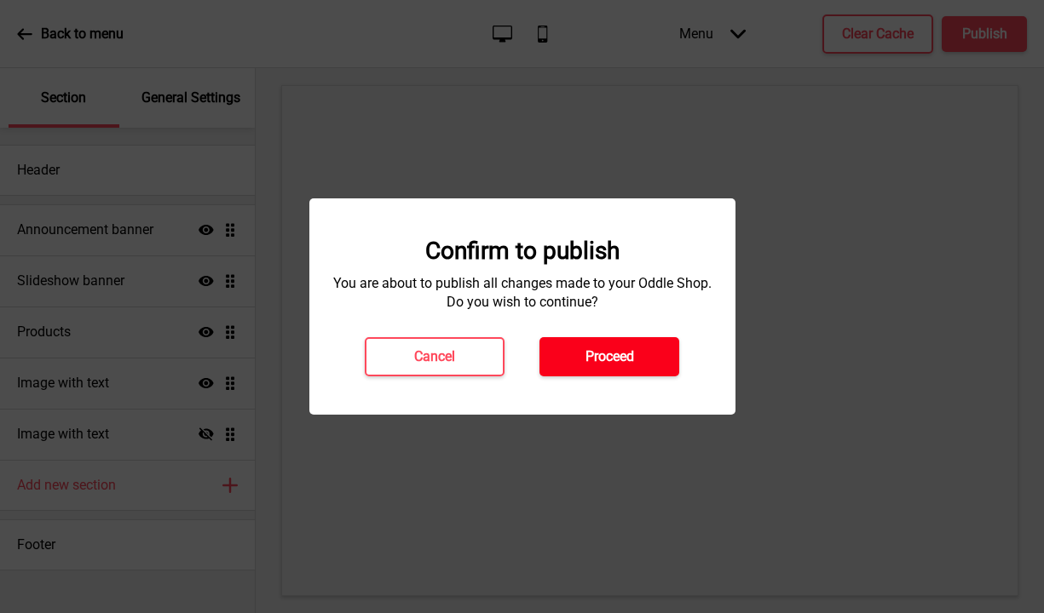
click at [599, 344] on button "Proceed" at bounding box center [609, 356] width 140 height 39
